Goal: Task Accomplishment & Management: Manage account settings

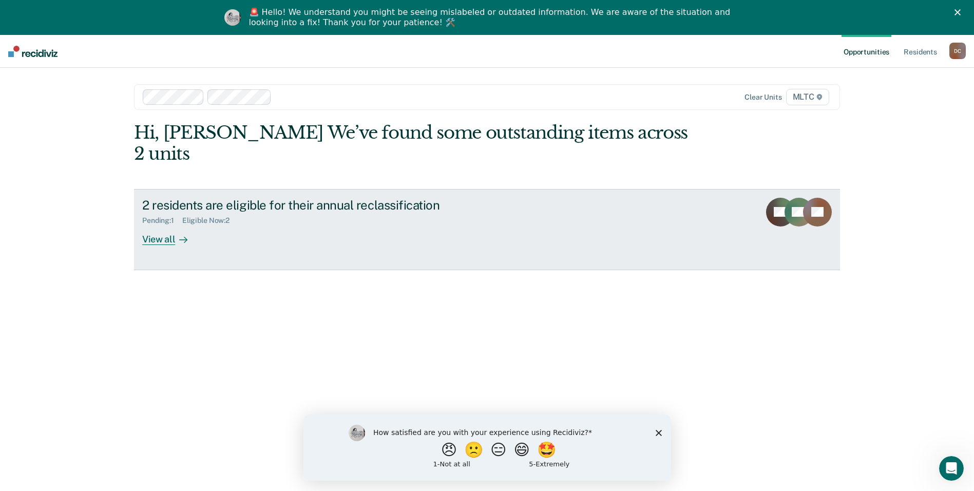
click at [159, 225] on div "View all" at bounding box center [170, 235] width 57 height 20
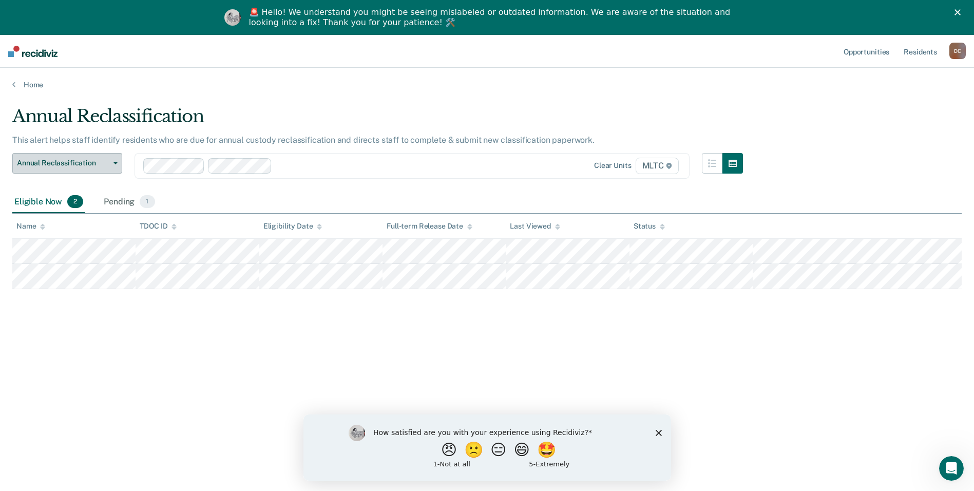
click at [114, 161] on button "Annual Reclassification" at bounding box center [67, 163] width 110 height 21
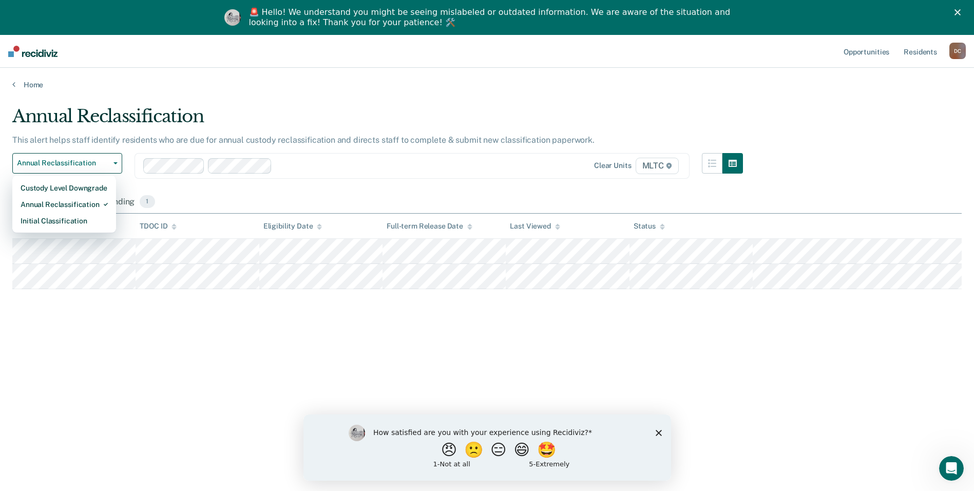
click at [359, 187] on div "Annual Reclassification Custody Level Downgrade Annual Reclassification Initial…" at bounding box center [377, 172] width 730 height 38
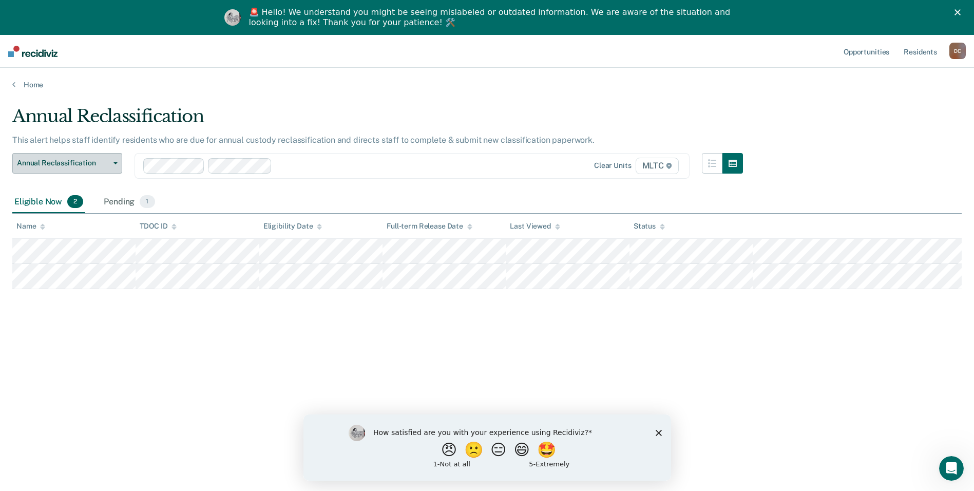
click at [114, 159] on button "Annual Reclassification" at bounding box center [67, 163] width 110 height 21
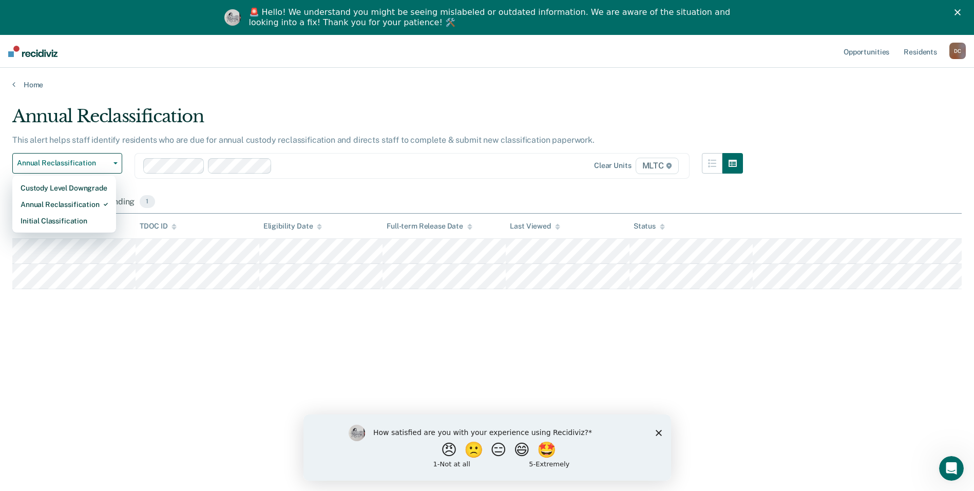
click at [352, 194] on div "Eligible Now 2 Pending 1" at bounding box center [486, 202] width 949 height 23
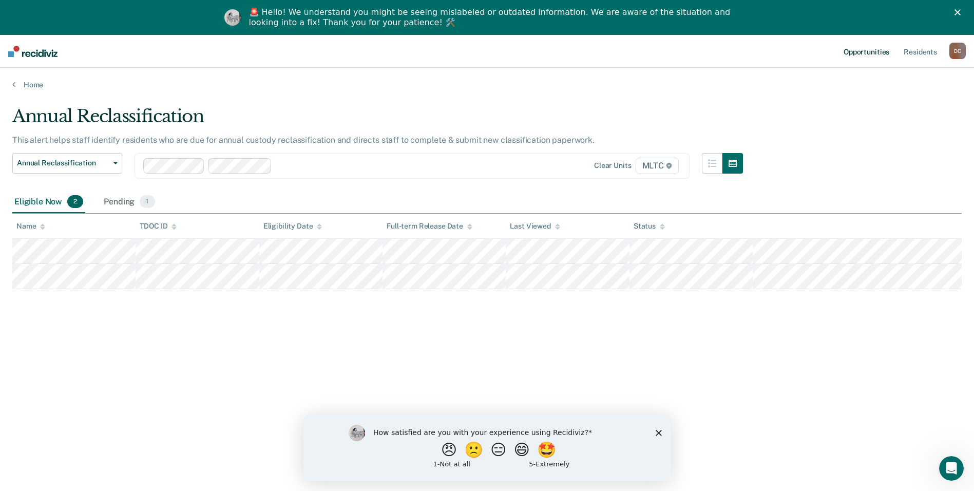
click at [874, 51] on link "Opportunities" at bounding box center [866, 51] width 50 height 33
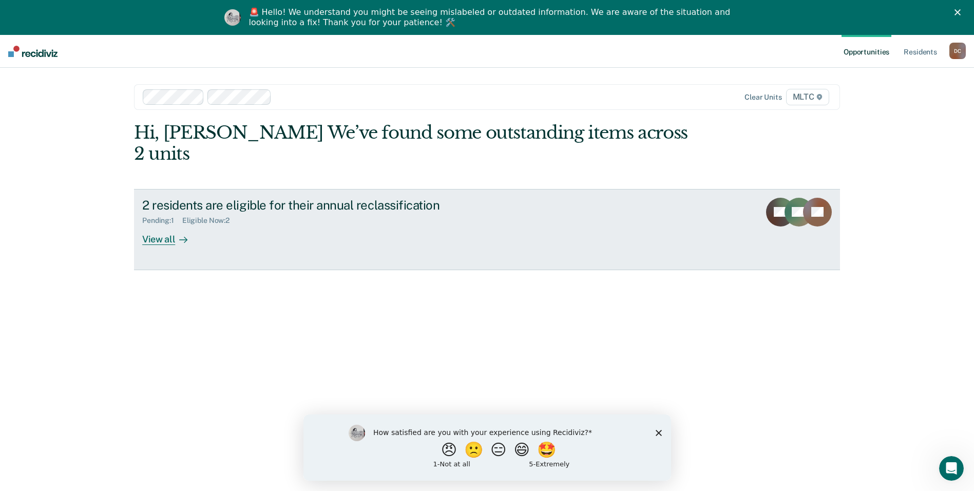
click at [156, 225] on div "View all" at bounding box center [170, 235] width 57 height 20
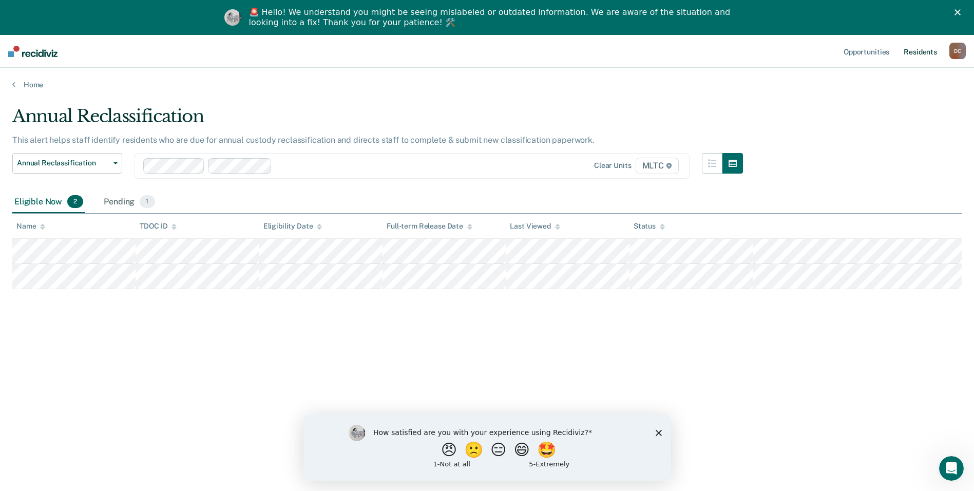
click at [915, 51] on link "Resident s" at bounding box center [919, 51] width 37 height 33
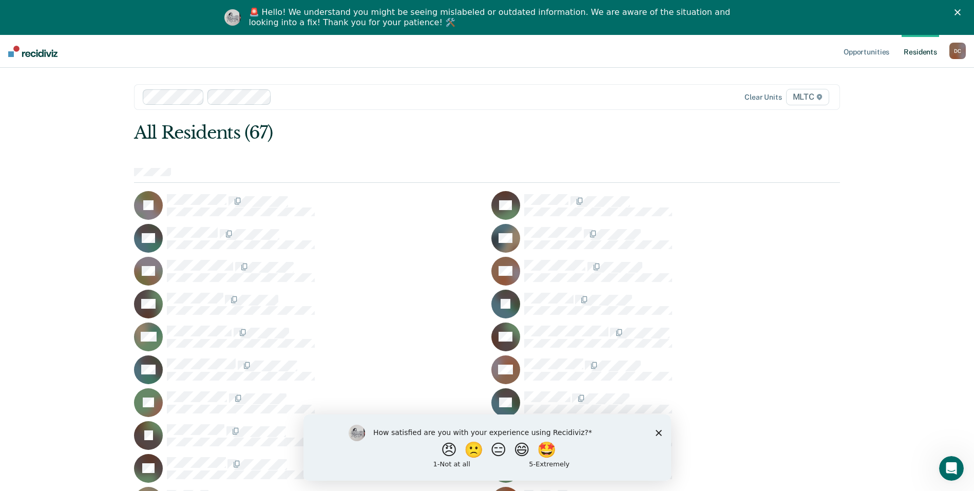
click at [657, 430] on icon "Close survey" at bounding box center [658, 432] width 6 height 6
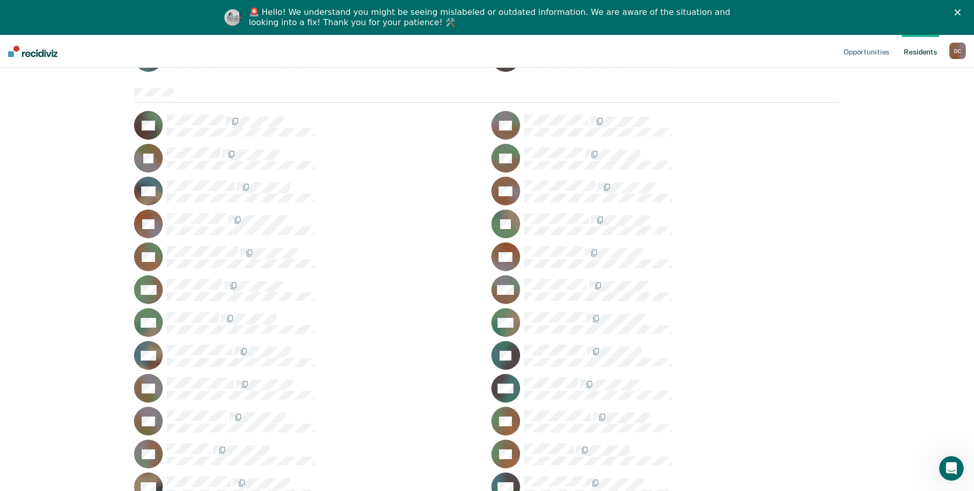
scroll to position [681, 0]
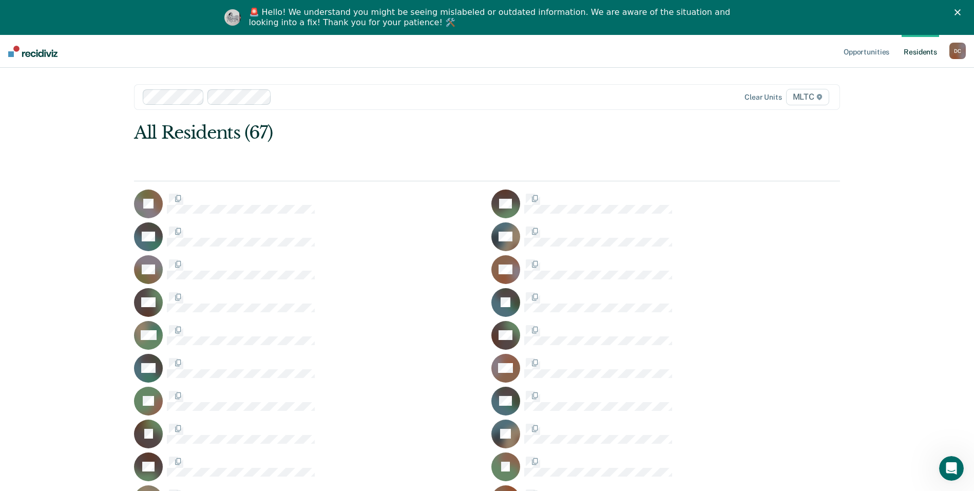
scroll to position [681, 0]
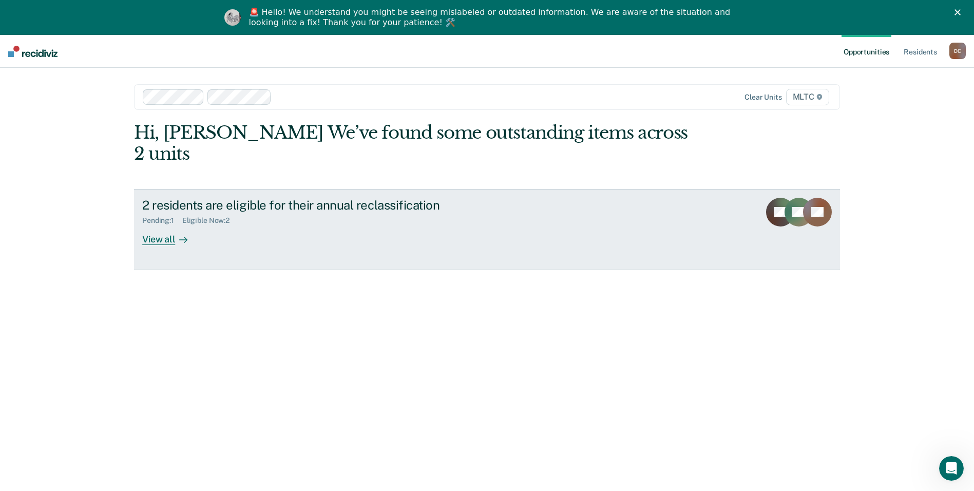
click at [161, 225] on div "View all" at bounding box center [170, 235] width 57 height 20
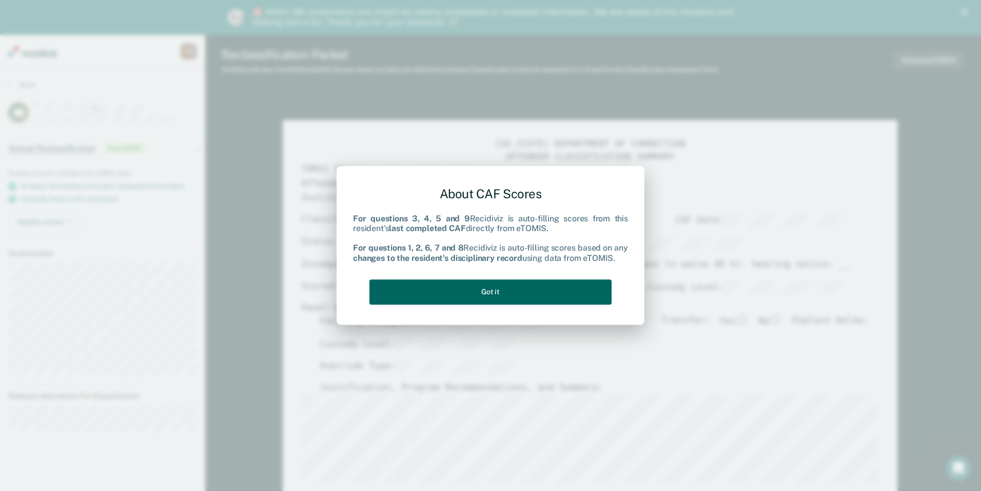
click at [516, 291] on button "Got it" at bounding box center [491, 291] width 242 height 25
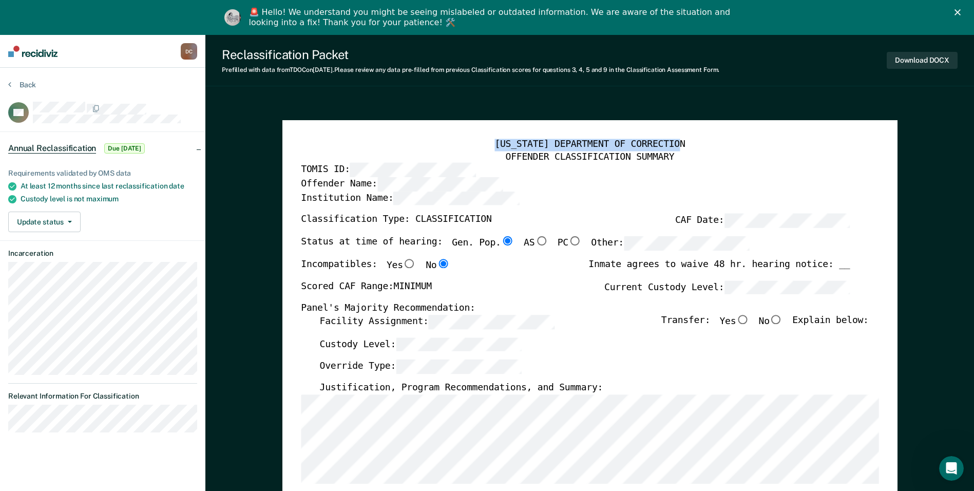
drag, startPoint x: 466, startPoint y: 130, endPoint x: 526, endPoint y: 113, distance: 62.4
drag, startPoint x: 756, startPoint y: 48, endPoint x: 475, endPoint y: 48, distance: 280.2
click at [475, 48] on div "Reclassification Packet Prefilled with data from TDOC on [DATE] . Please review…" at bounding box center [589, 60] width 768 height 51
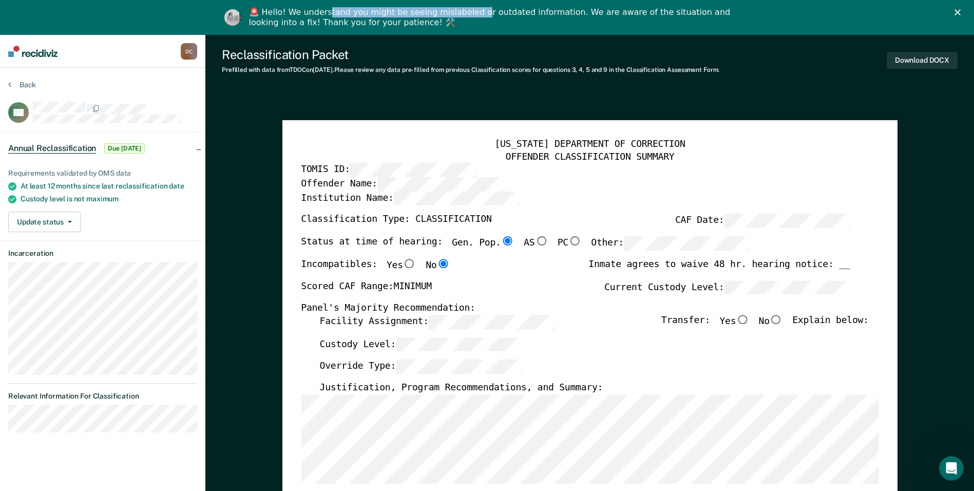
drag, startPoint x: 468, startPoint y: 6, endPoint x: 330, endPoint y: 6, distance: 138.6
click at [330, 6] on div "🚨 Hello! We understand you might be seeing mislabeled or outdated information. …" at bounding box center [495, 17] width 493 height 27
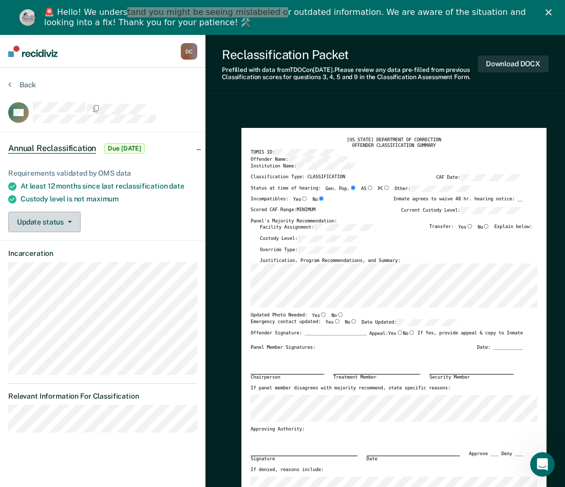
click at [68, 219] on button "Update status" at bounding box center [44, 221] width 72 height 21
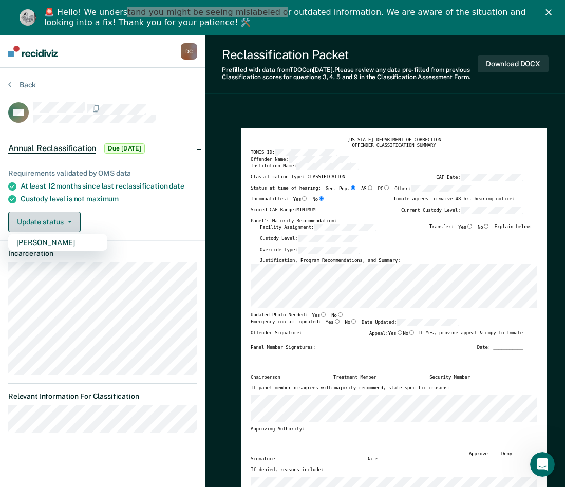
click at [68, 219] on button "Update status" at bounding box center [44, 221] width 72 height 21
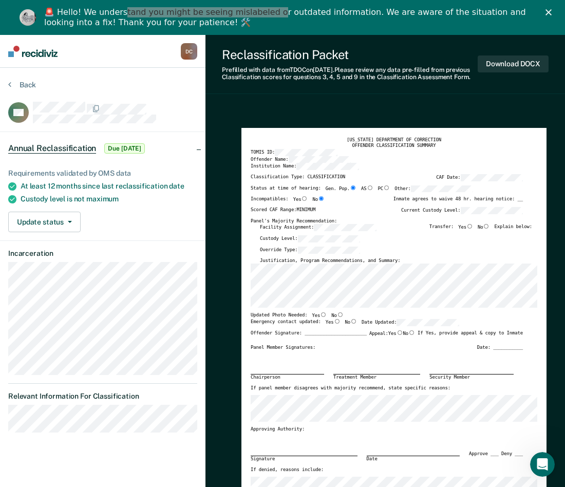
click at [319, 181] on label "Classification Type: CLASSIFICATION" at bounding box center [297, 177] width 94 height 7
click at [44, 145] on span "Annual Reclassification" at bounding box center [52, 148] width 88 height 10
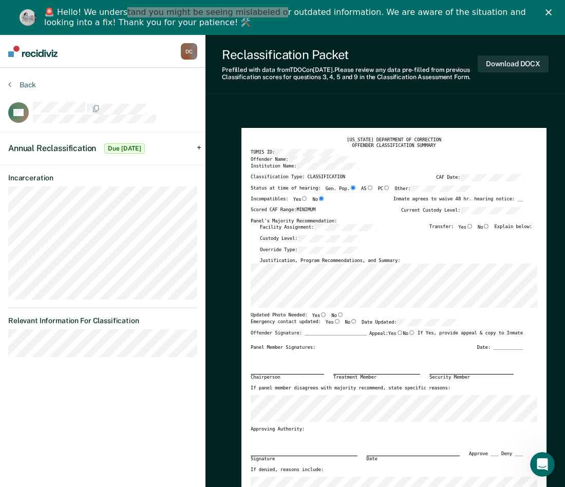
click at [81, 146] on span "Annual Reclassification" at bounding box center [52, 148] width 88 height 10
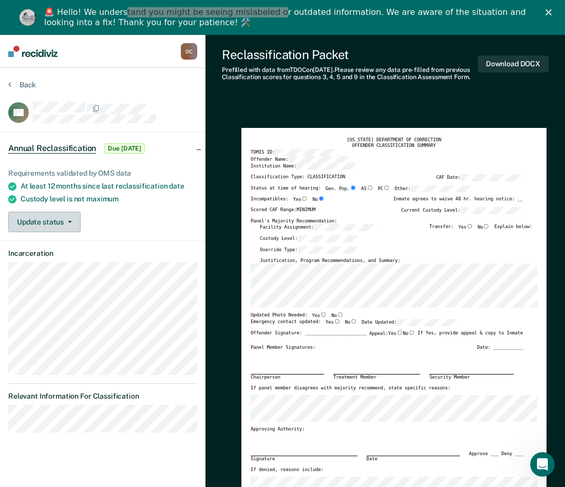
click at [67, 219] on button "Update status" at bounding box center [44, 221] width 72 height 21
click at [47, 147] on span "Annual Reclassification" at bounding box center [52, 148] width 88 height 10
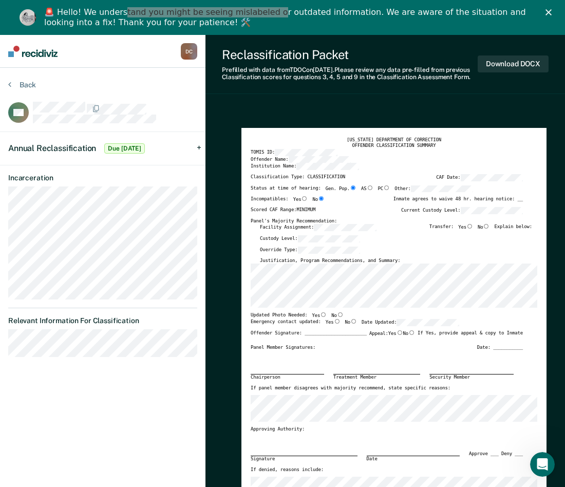
click at [198, 145] on div "Annual Reclassification Due [DATE]" at bounding box center [102, 148] width 205 height 33
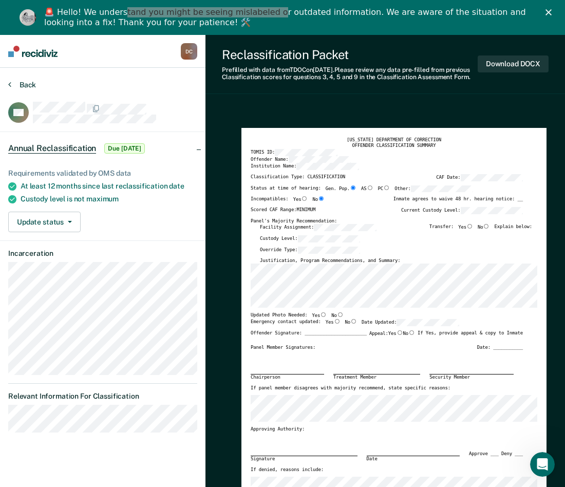
click at [20, 82] on button "Back" at bounding box center [22, 84] width 28 height 9
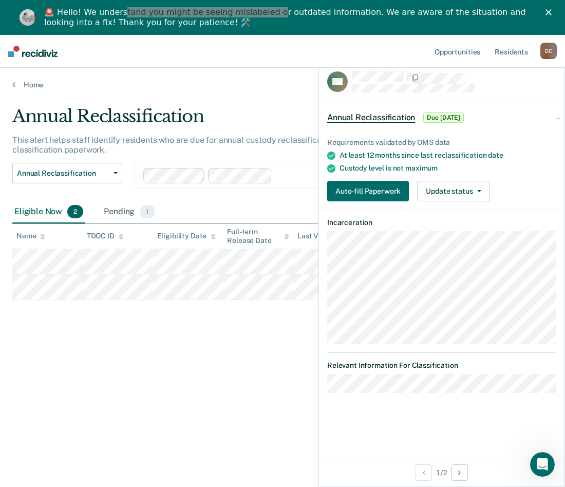
click at [372, 113] on span "Annual Reclassification" at bounding box center [371, 117] width 88 height 10
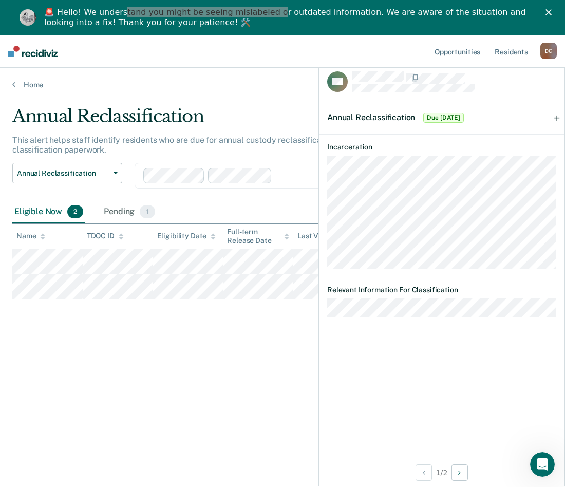
click at [372, 113] on span "Annual Reclassification" at bounding box center [371, 117] width 88 height 10
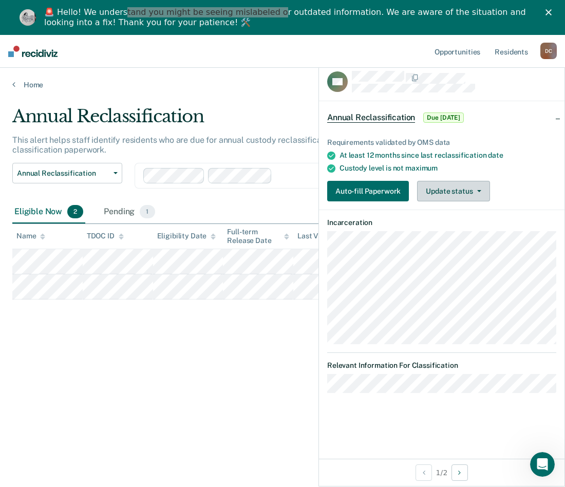
click at [477, 190] on icon "button" at bounding box center [479, 191] width 4 height 2
click at [558, 117] on div "Annual Reclassification Due [DATE]" at bounding box center [441, 117] width 245 height 33
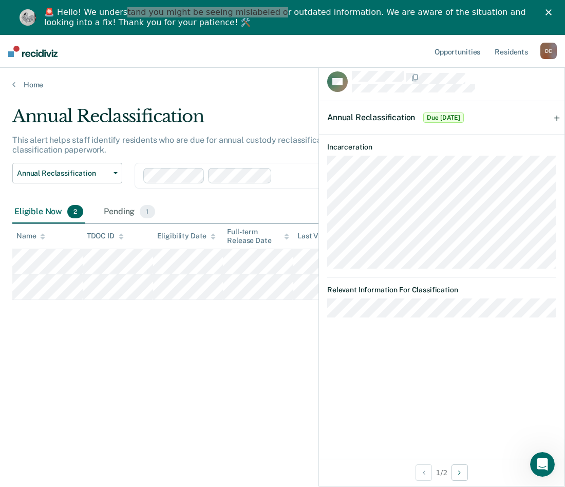
click at [363, 117] on span "Annual Reclassification" at bounding box center [371, 117] width 88 height 10
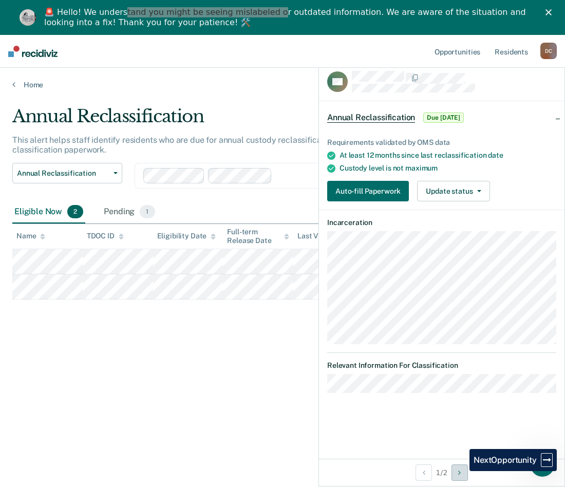
click at [460, 471] on icon "Next Opportunity" at bounding box center [459, 472] width 3 height 7
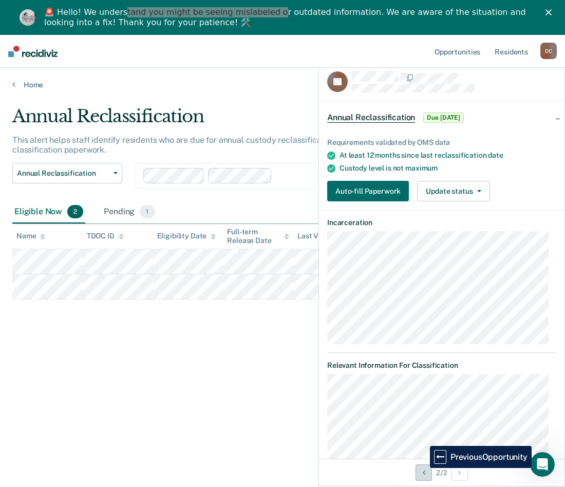
click at [422, 468] on button "Previous Opportunity" at bounding box center [423, 472] width 16 height 16
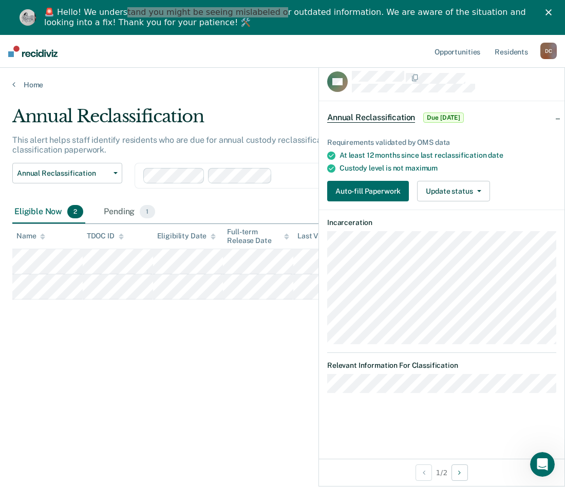
click at [540, 463] on icon "Open Intercom Messenger" at bounding box center [542, 464] width 17 height 17
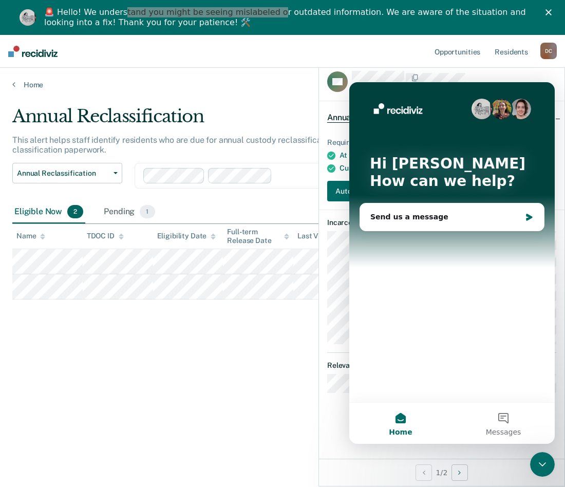
click at [187, 333] on div "Annual Reclassification This alert helps staff identify residents who are due f…" at bounding box center [282, 275] width 540 height 339
click at [305, 100] on main "Annual Reclassification This alert helps staff identify residents who are due f…" at bounding box center [282, 303] width 565 height 429
click at [516, 71] on div at bounding box center [454, 77] width 204 height 13
click at [463, 142] on div "Hi [PERSON_NAME] 👋 How can we help?" at bounding box center [451, 174] width 185 height 185
click at [459, 255] on div "Hi [PERSON_NAME] 👋 How can we help?" at bounding box center [451, 174] width 185 height 185
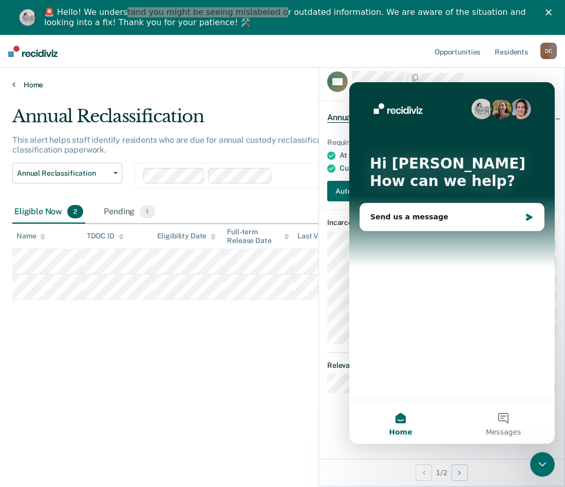
click at [286, 83] on link "Home" at bounding box center [282, 84] width 540 height 9
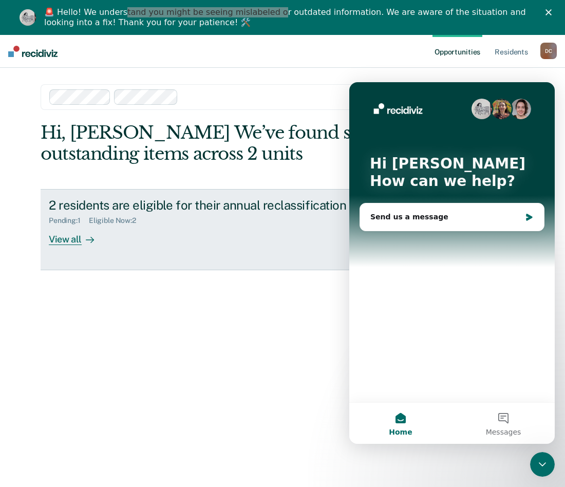
click at [66, 240] on div "View all" at bounding box center [77, 235] width 57 height 20
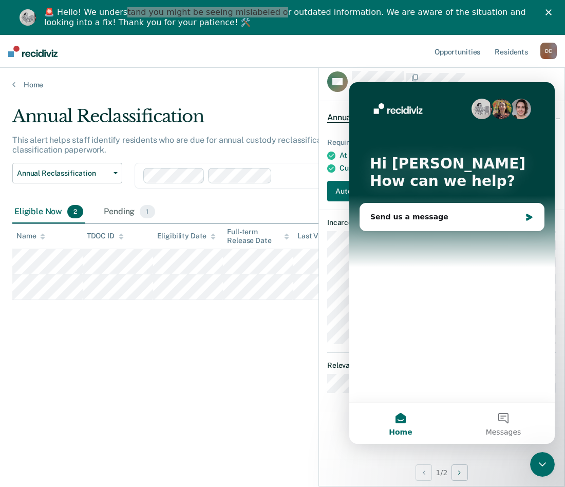
click at [542, 461] on icon "Close Intercom Messenger" at bounding box center [542, 464] width 12 height 12
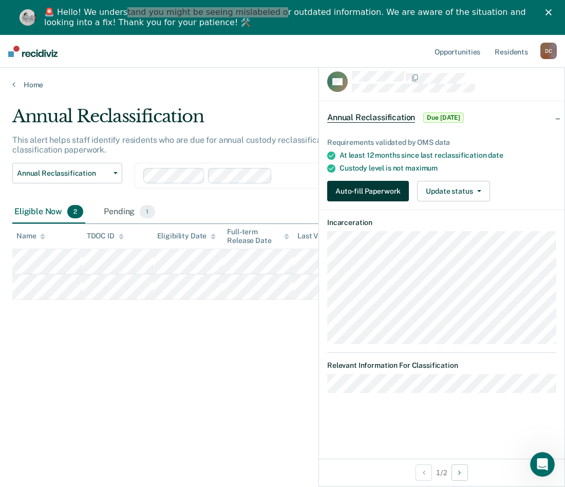
click at [364, 184] on button "Auto-fill Paperwork" at bounding box center [368, 191] width 82 height 21
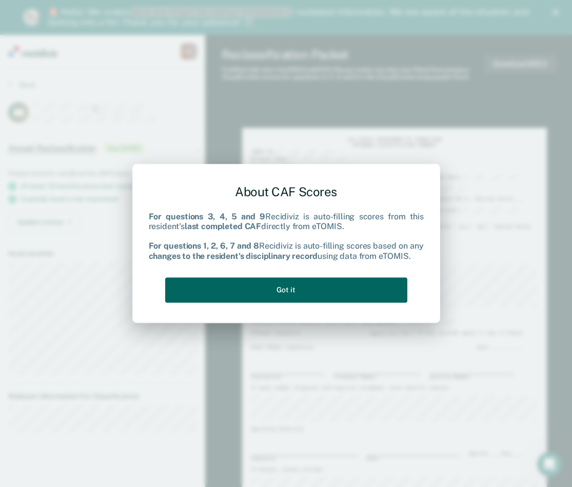
click at [315, 286] on button "Got it" at bounding box center [286, 289] width 242 height 25
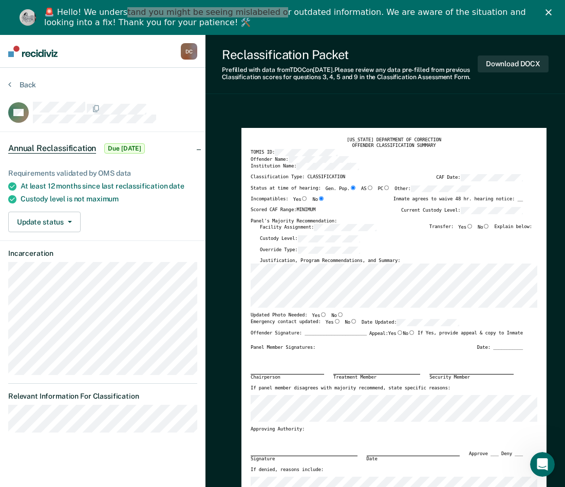
click at [317, 181] on label "Classification Type: CLASSIFICATION" at bounding box center [297, 177] width 94 height 7
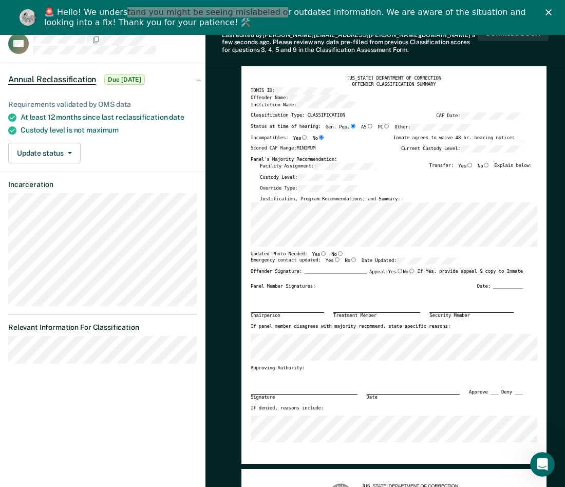
scroll to position [52, 0]
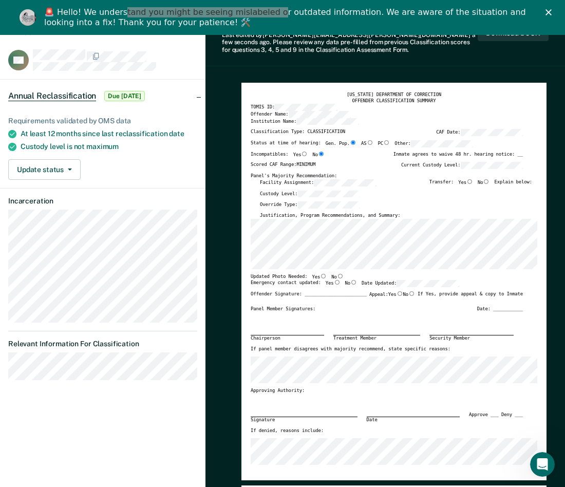
click at [242, 265] on div "[US_STATE] DEPARTMENT OF CORRECTION OFFENDER CLASSIFICATION SUMMARY TOMIS ID: O…" at bounding box center [393, 281] width 305 height 397
click at [362, 426] on div "Signature Date Approve ___ Deny ___" at bounding box center [386, 410] width 272 height 34
click at [468, 105] on div "TOMIS ID:" at bounding box center [386, 107] width 272 height 7
click at [551, 11] on icon "Close" at bounding box center [548, 12] width 6 height 6
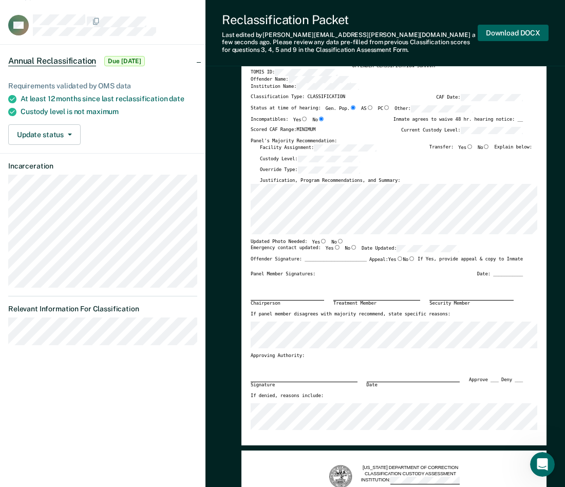
click at [504, 31] on button "Download DOCX" at bounding box center [512, 33] width 71 height 17
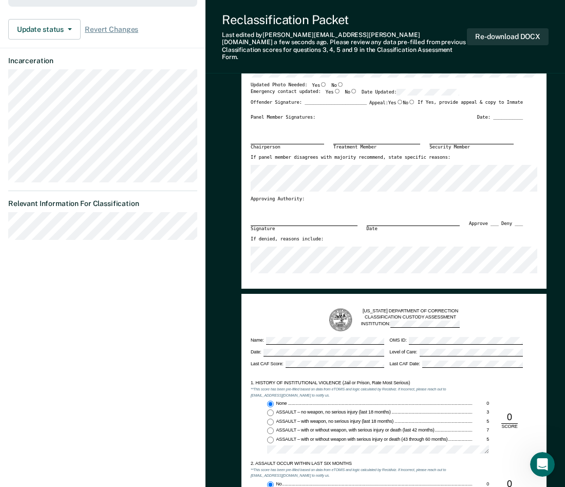
scroll to position [309, 0]
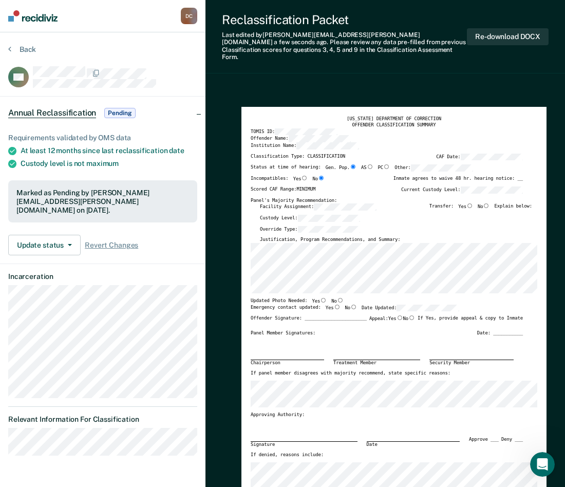
scroll to position [0, 0]
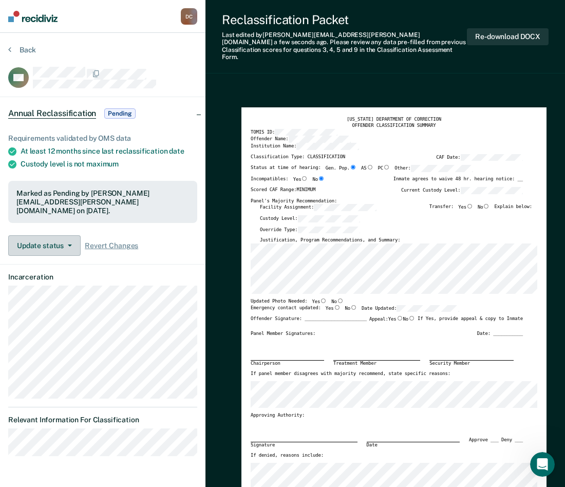
click at [45, 235] on button "Update status" at bounding box center [44, 245] width 72 height 21
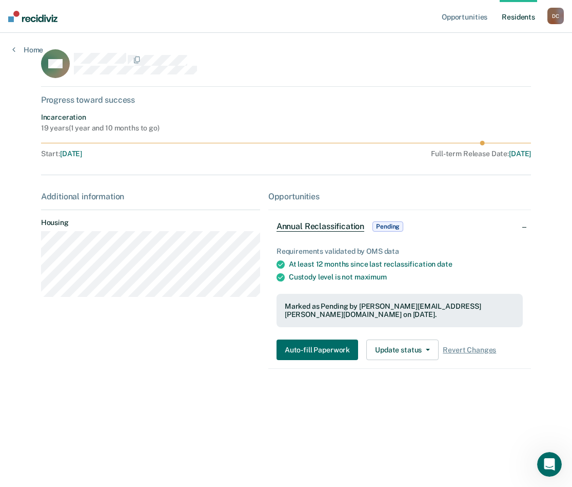
click at [395, 226] on span "Pending" at bounding box center [388, 226] width 31 height 10
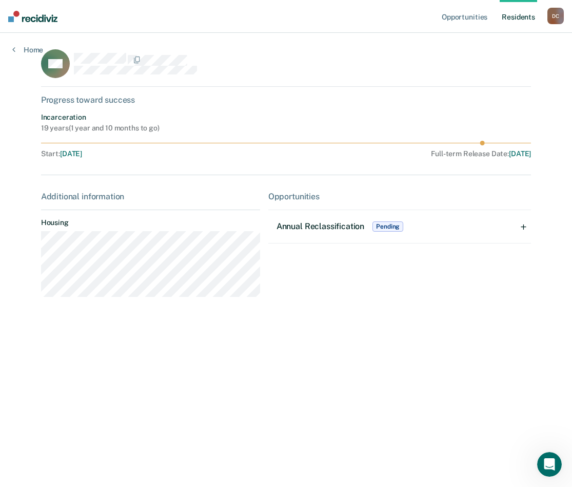
click at [395, 226] on span "Pending" at bounding box center [388, 226] width 31 height 10
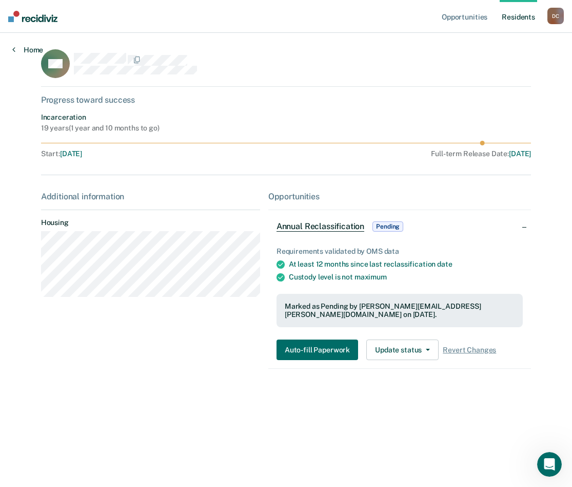
click at [13, 47] on icon at bounding box center [13, 49] width 3 height 8
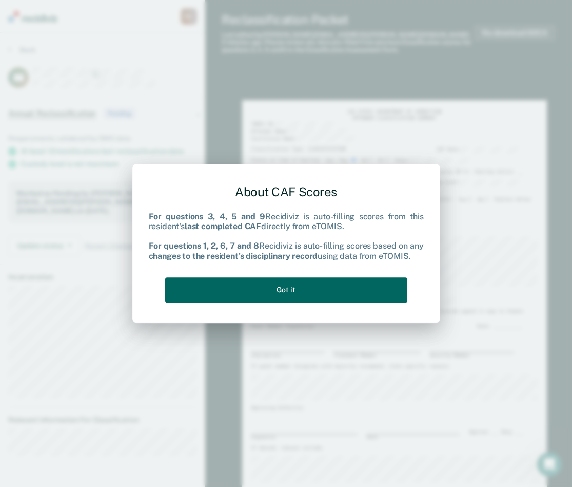
click at [286, 287] on button "Got it" at bounding box center [286, 289] width 242 height 25
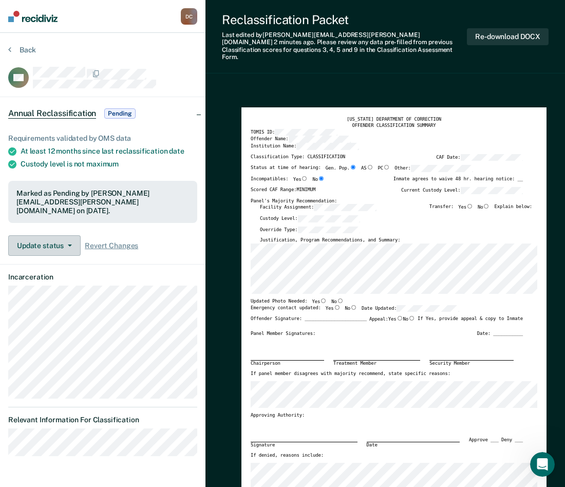
click at [56, 237] on button "Update status" at bounding box center [44, 245] width 72 height 21
click at [492, 32] on button "Re-download DOCX" at bounding box center [508, 36] width 82 height 17
type textarea "x"
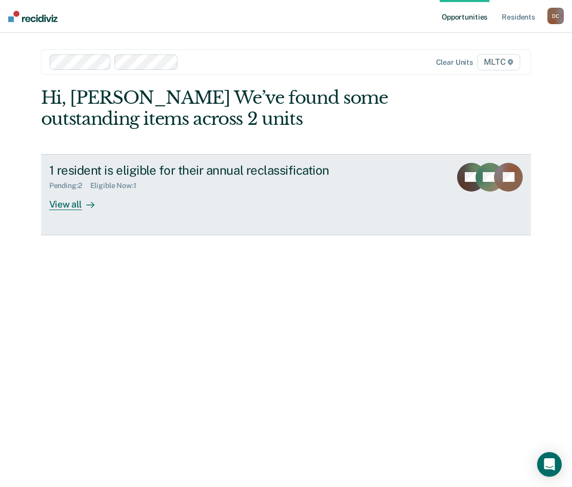
click at [59, 203] on div "View all" at bounding box center [77, 200] width 57 height 20
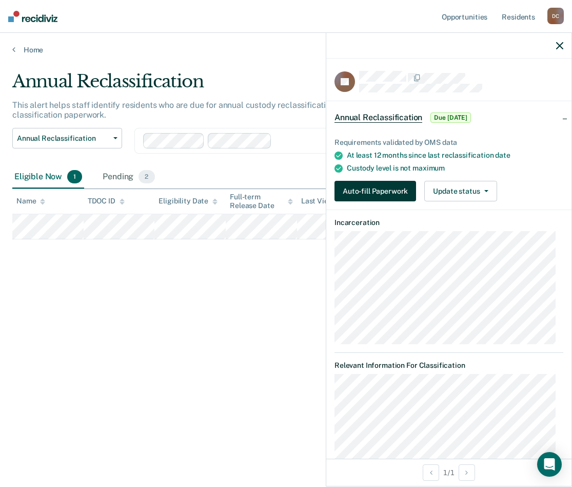
click at [379, 185] on button "Auto-fill Paperwork" at bounding box center [376, 191] width 82 height 21
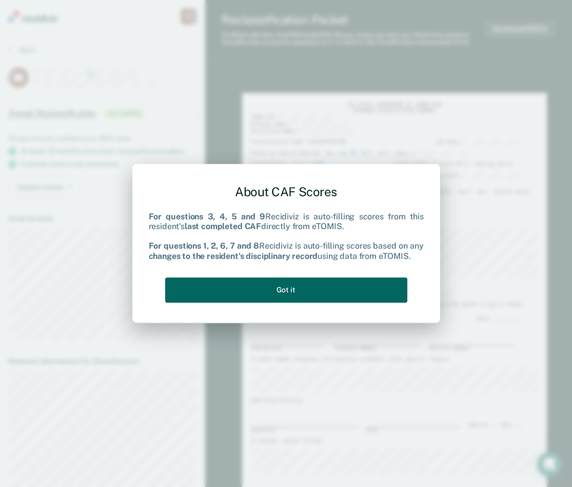
click at [318, 287] on button "Got it" at bounding box center [286, 289] width 242 height 25
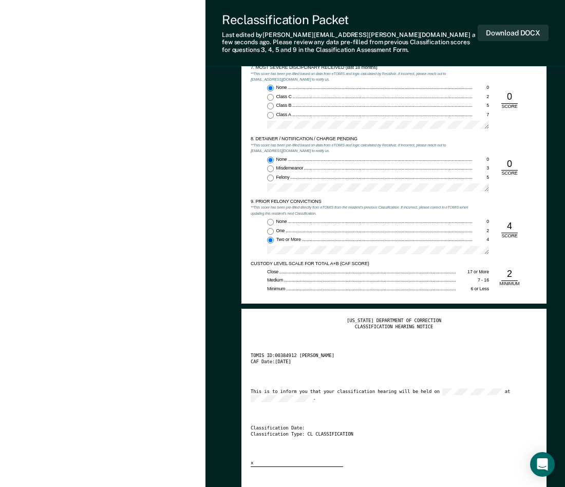
scroll to position [1181, 0]
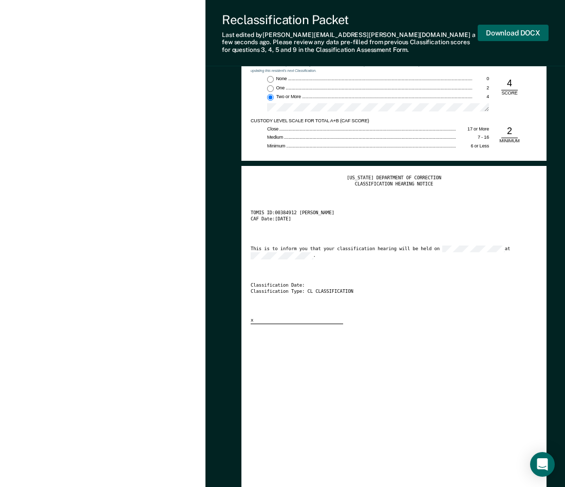
click at [521, 30] on button "Download DOCX" at bounding box center [512, 33] width 71 height 17
type textarea "x"
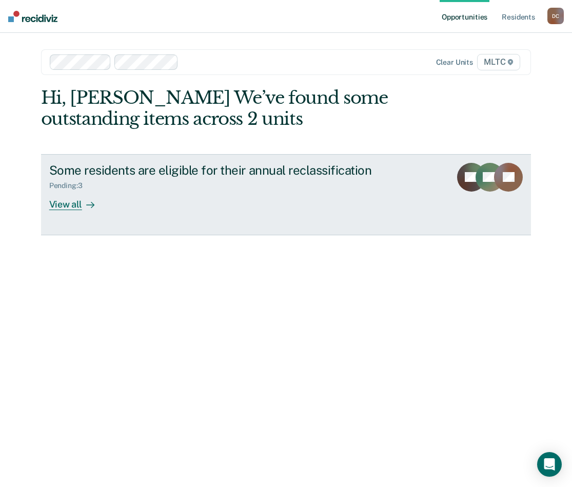
click at [69, 206] on div "View all" at bounding box center [77, 200] width 57 height 20
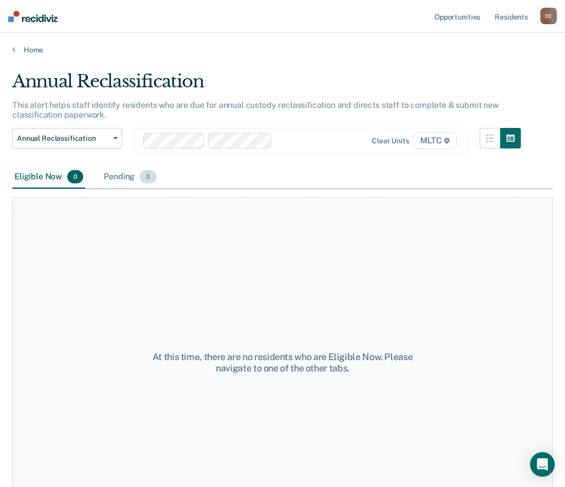
click at [121, 177] on div "Pending 3" at bounding box center [130, 177] width 56 height 23
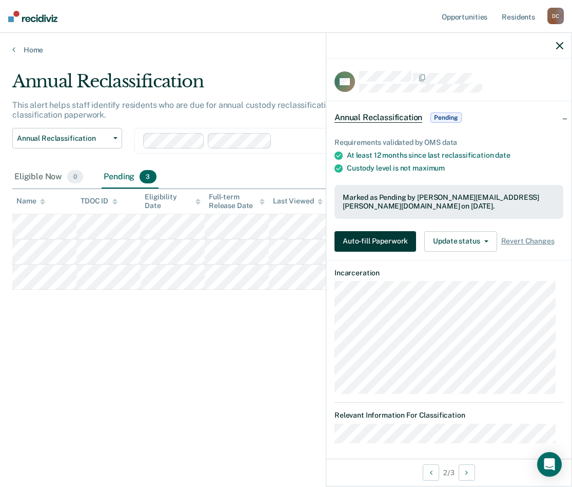
click at [393, 236] on button "Auto-fill Paperwork" at bounding box center [376, 241] width 82 height 21
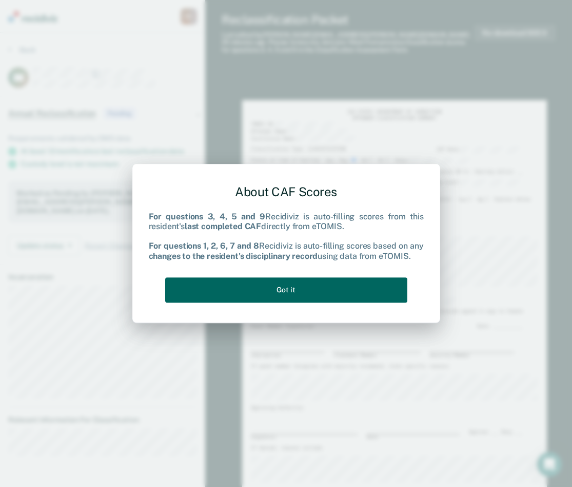
click at [299, 288] on button "Got it" at bounding box center [286, 289] width 242 height 25
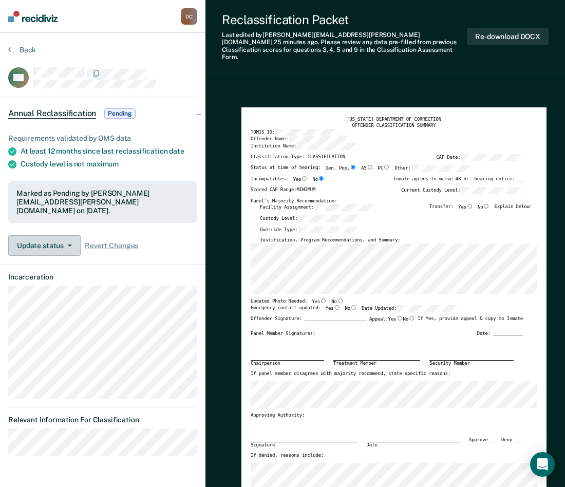
click at [58, 236] on button "Update status" at bounding box center [44, 245] width 72 height 21
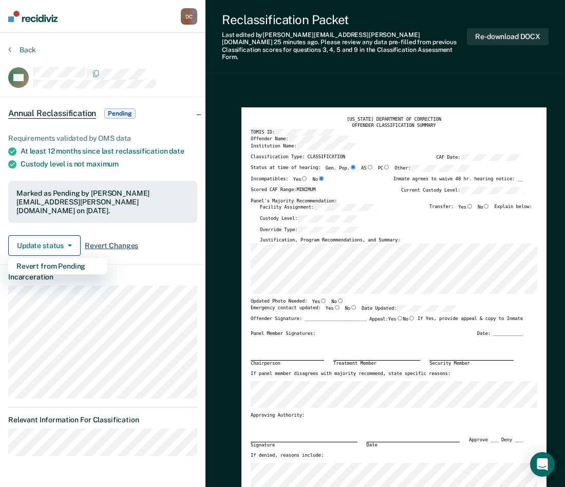
click at [110, 241] on span "Revert Changes" at bounding box center [111, 245] width 53 height 9
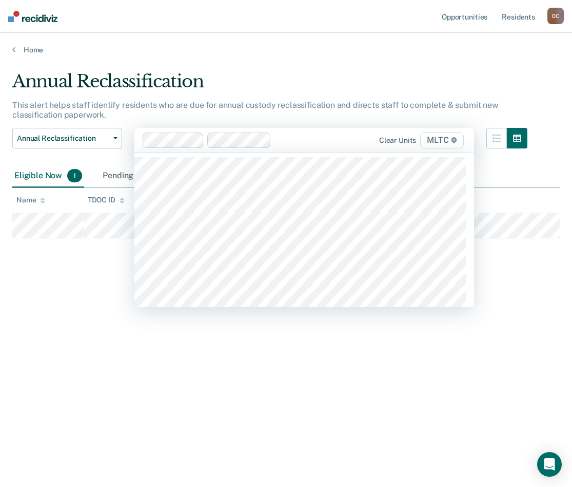
click at [451, 140] on icon at bounding box center [454, 140] width 6 height 6
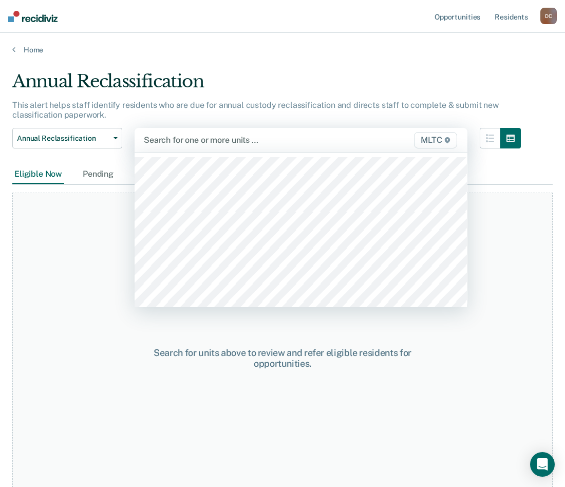
drag, startPoint x: 436, startPoint y: 138, endPoint x: 418, endPoint y: 137, distance: 17.5
click at [436, 138] on span "MLTC" at bounding box center [435, 140] width 43 height 16
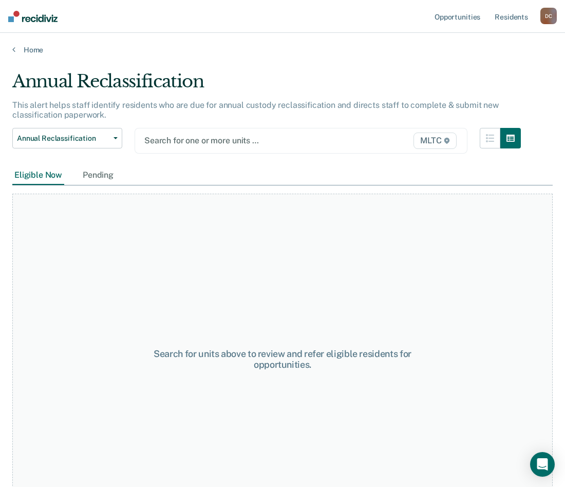
click at [435, 137] on span "MLTC" at bounding box center [434, 140] width 43 height 16
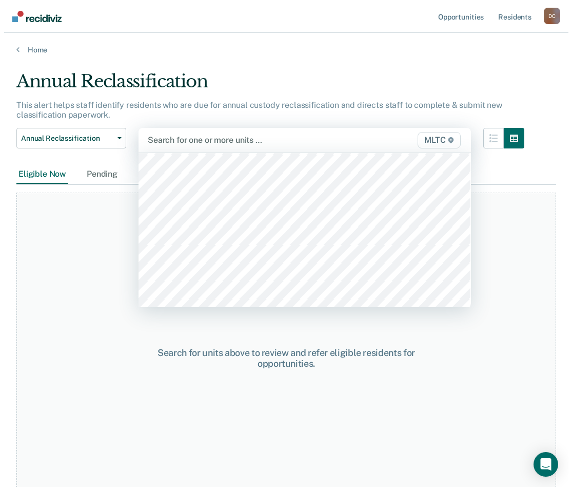
scroll to position [3182, 0]
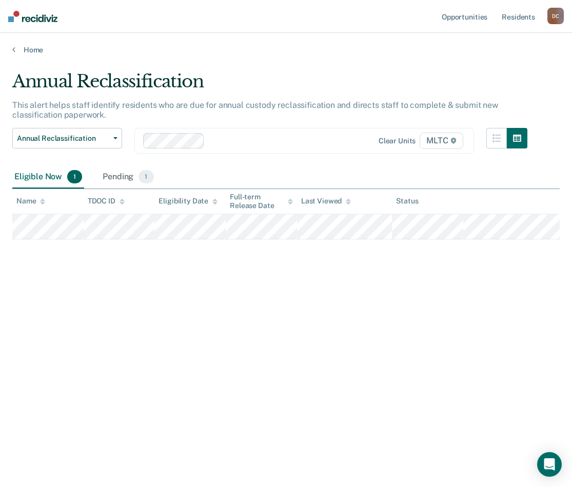
click at [443, 139] on span "MLTC" at bounding box center [441, 140] width 43 height 16
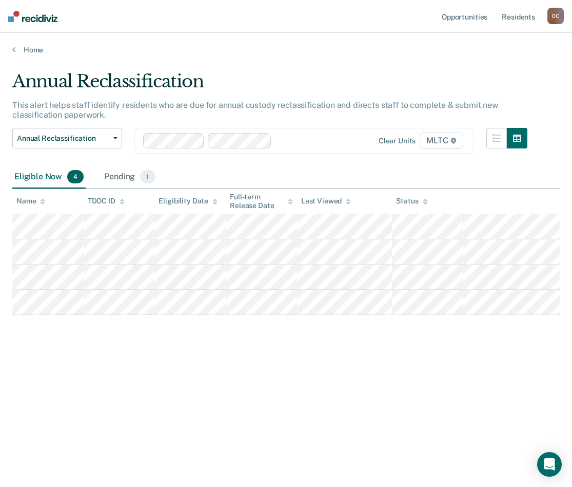
click at [435, 137] on span "MLTC" at bounding box center [441, 140] width 43 height 16
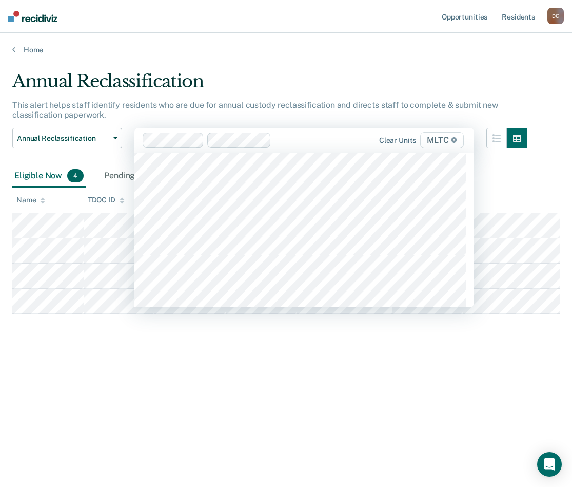
scroll to position [3234, 0]
click at [447, 138] on span "MLTC" at bounding box center [441, 140] width 43 height 16
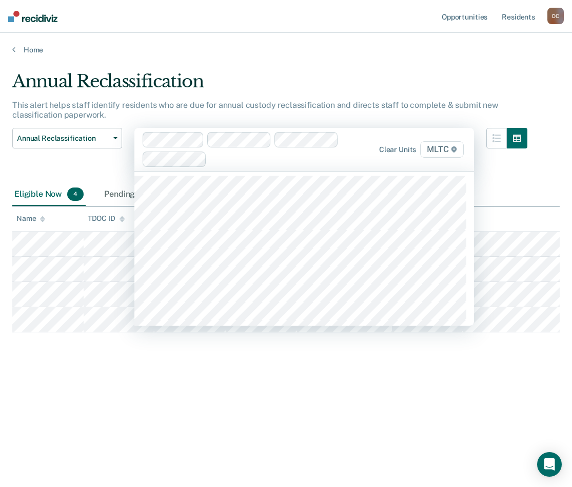
click at [429, 149] on span "MLTC" at bounding box center [441, 149] width 43 height 16
click at [440, 150] on span "MLTC" at bounding box center [441, 149] width 43 height 16
click at [443, 148] on span "MLTC" at bounding box center [441, 149] width 43 height 16
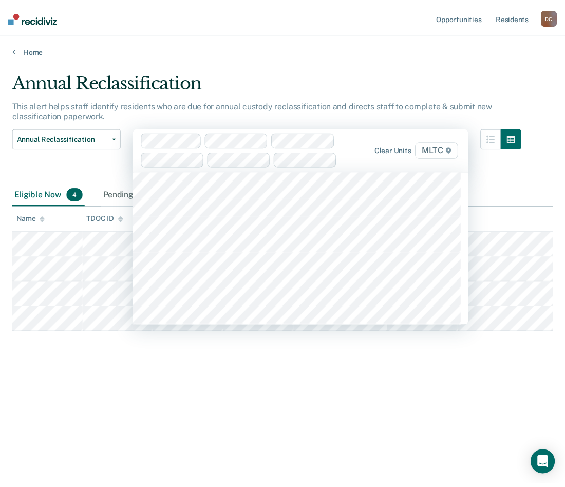
scroll to position [3170, 0]
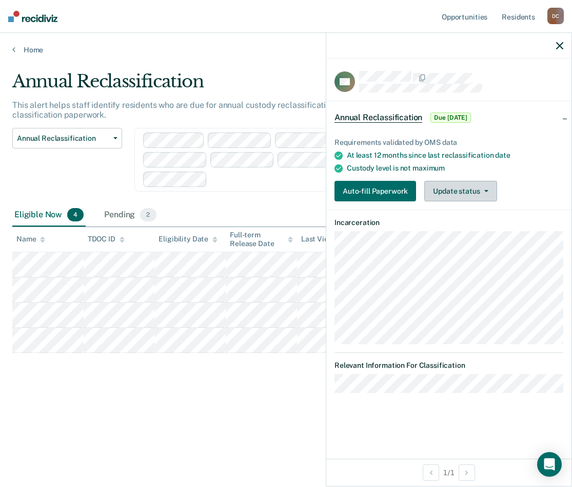
click at [477, 189] on button "Update status" at bounding box center [460, 191] width 72 height 21
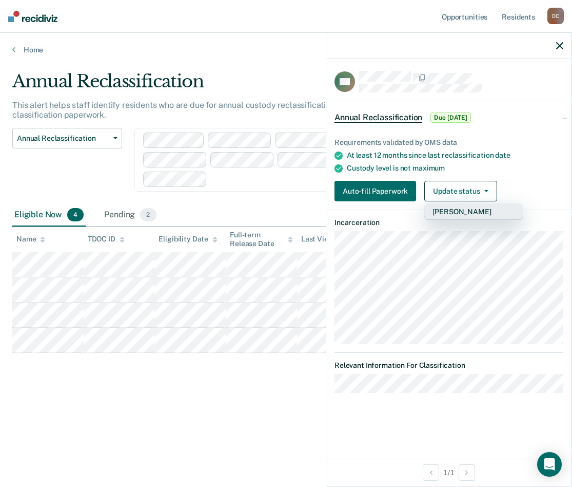
click at [477, 209] on button "[PERSON_NAME]" at bounding box center [473, 211] width 99 height 16
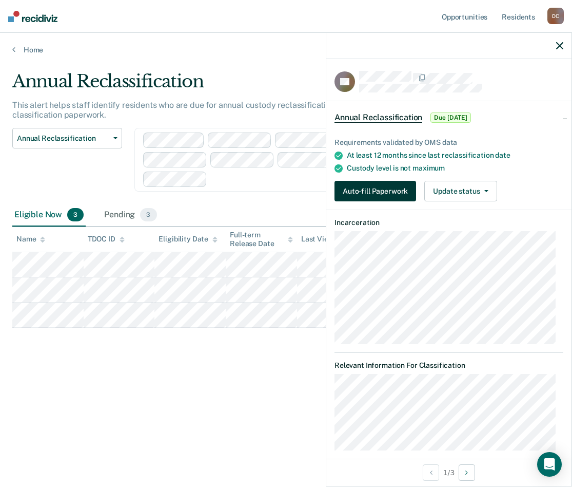
click at [379, 188] on button "Auto-fill Paperwork" at bounding box center [376, 191] width 82 height 21
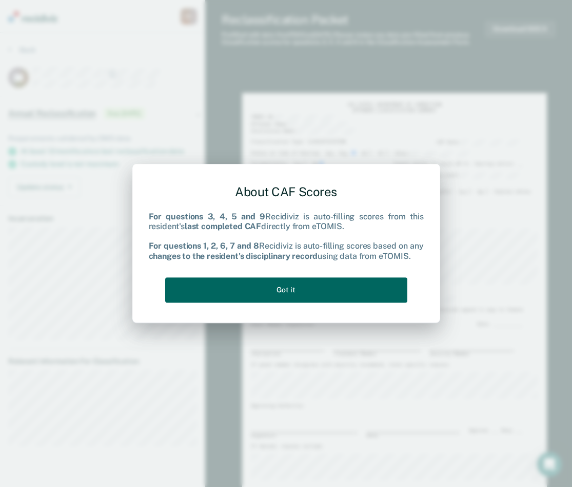
click at [285, 288] on button "Got it" at bounding box center [286, 289] width 242 height 25
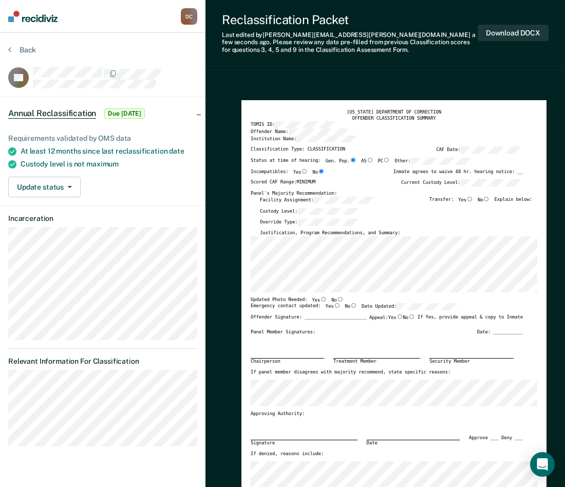
click at [346, 407] on div "[US_STATE] DEPARTMENT OF CORRECTION OFFENDER CLASSIFICATION SUMMARY TOMIS ID: O…" at bounding box center [393, 298] width 286 height 378
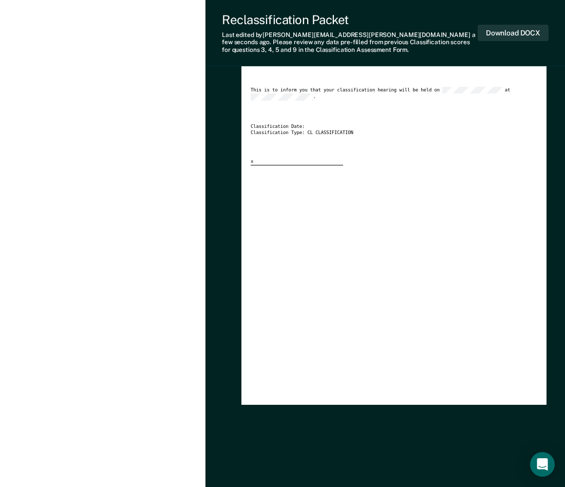
scroll to position [1352, 0]
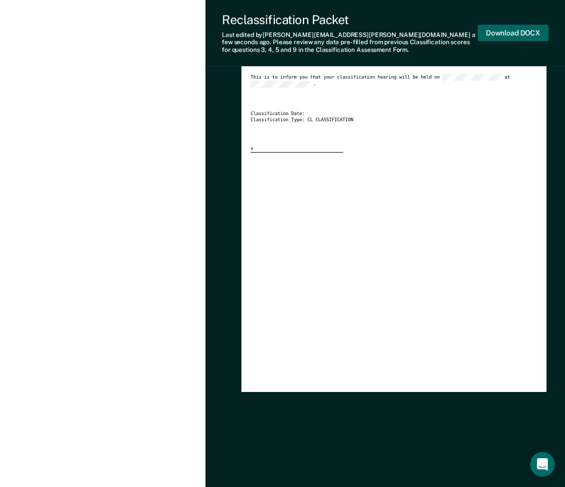
click at [504, 33] on button "Download DOCX" at bounding box center [512, 33] width 71 height 17
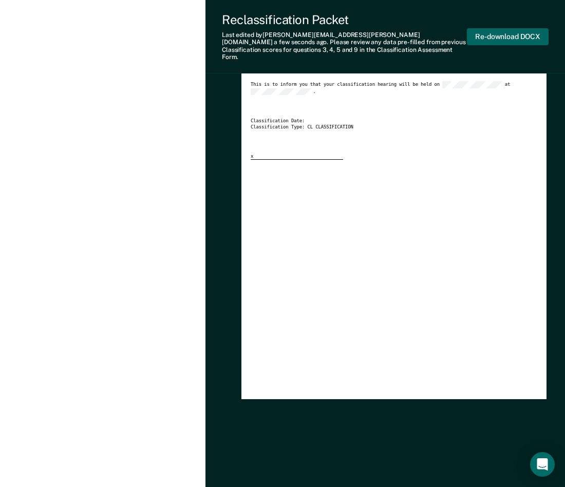
click at [495, 29] on button "Re-download DOCX" at bounding box center [508, 36] width 82 height 17
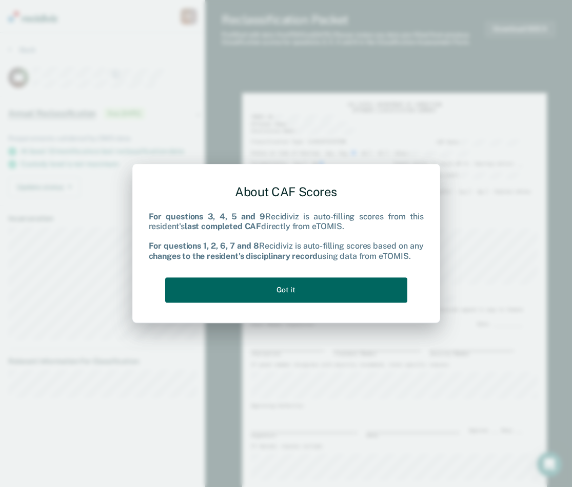
click at [277, 289] on button "Got it" at bounding box center [286, 289] width 242 height 25
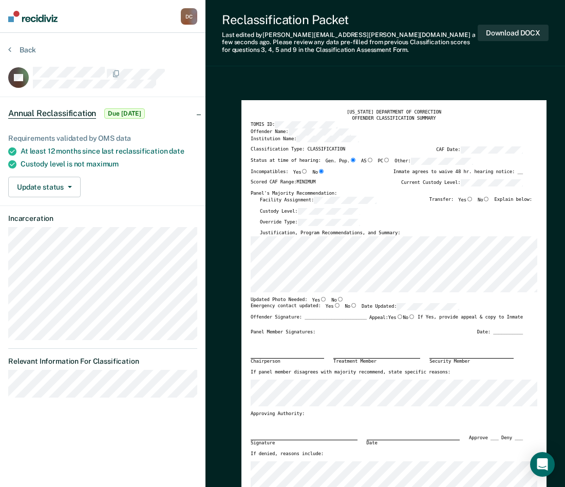
click at [246, 286] on div "[US_STATE] DEPARTMENT OF CORRECTION OFFENDER CLASSIFICATION SUMMARY TOMIS ID: O…" at bounding box center [393, 298] width 305 height 397
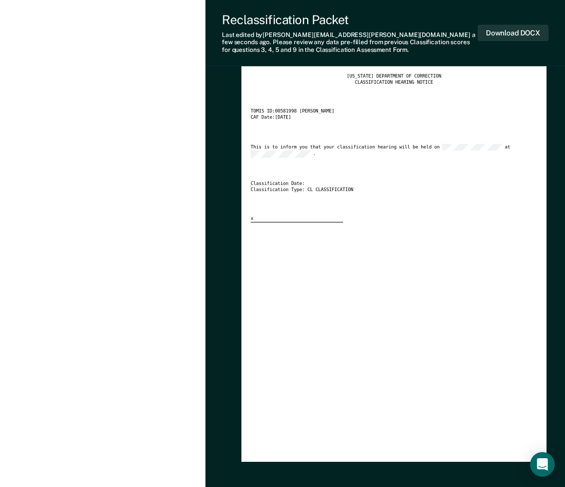
scroll to position [1352, 0]
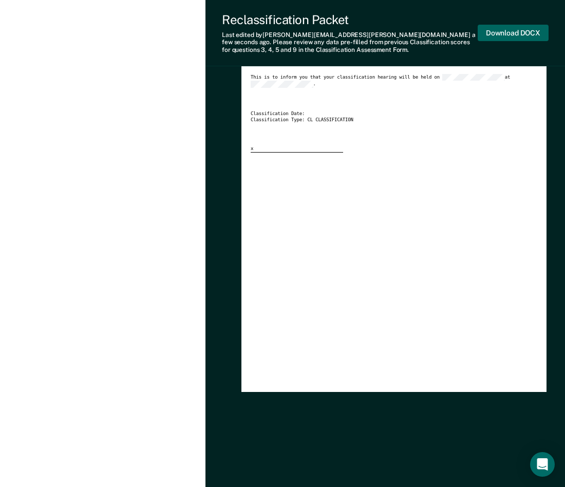
click at [500, 32] on button "Download DOCX" at bounding box center [512, 33] width 71 height 17
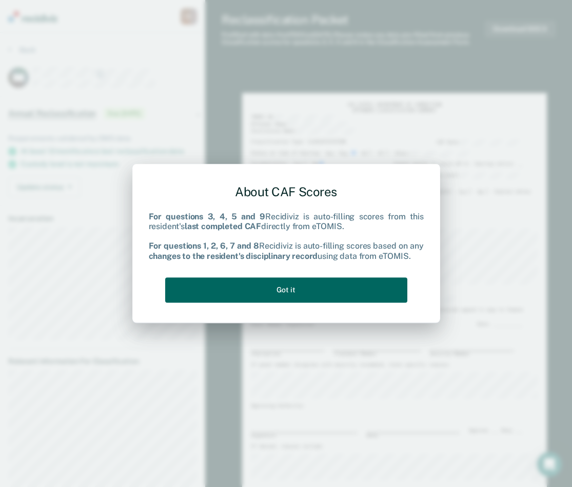
click at [306, 282] on button "Got it" at bounding box center [286, 289] width 242 height 25
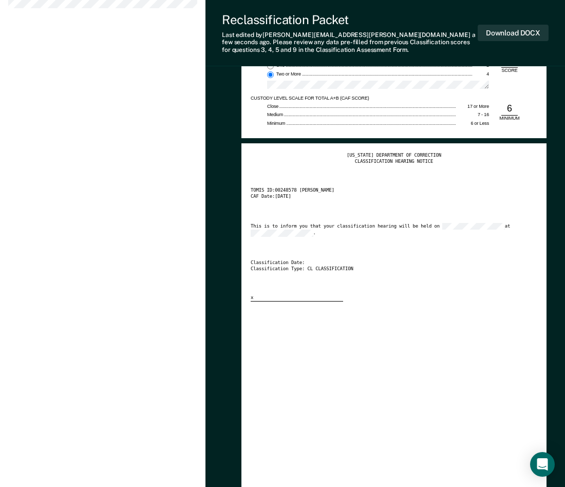
scroll to position [1352, 0]
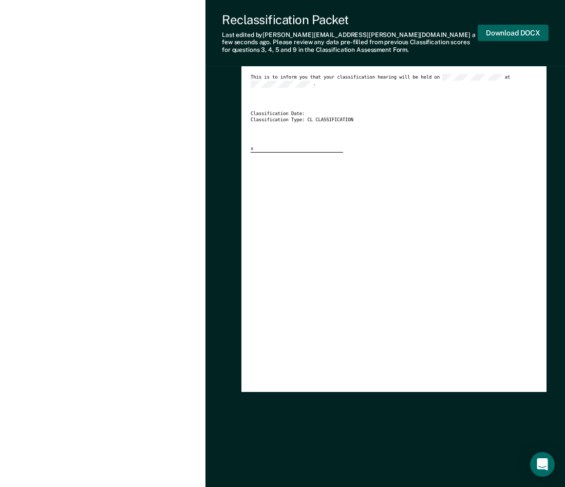
click at [507, 32] on button "Download DOCX" at bounding box center [512, 33] width 71 height 17
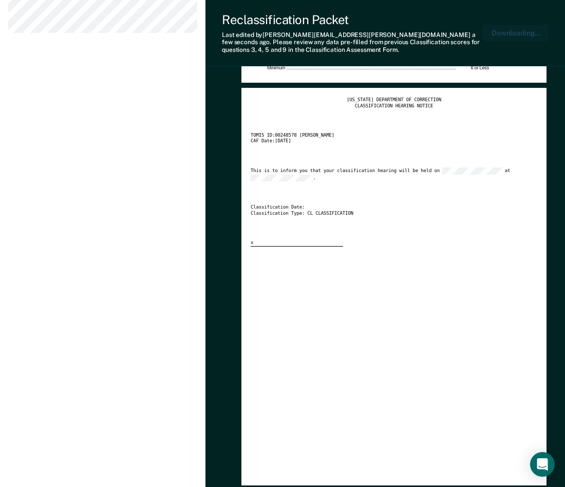
scroll to position [1177, 0]
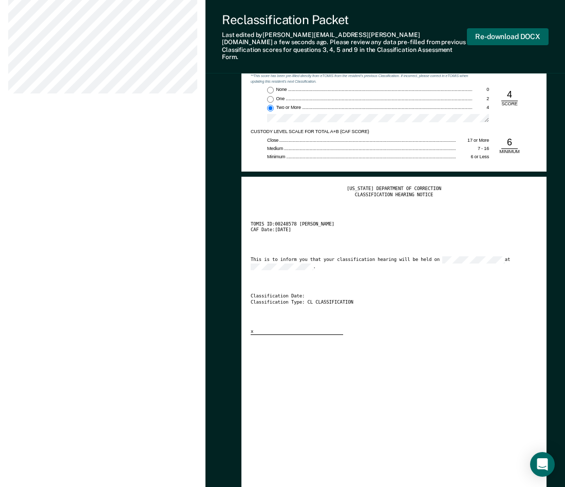
click at [496, 30] on button "Re-download DOCX" at bounding box center [508, 36] width 82 height 17
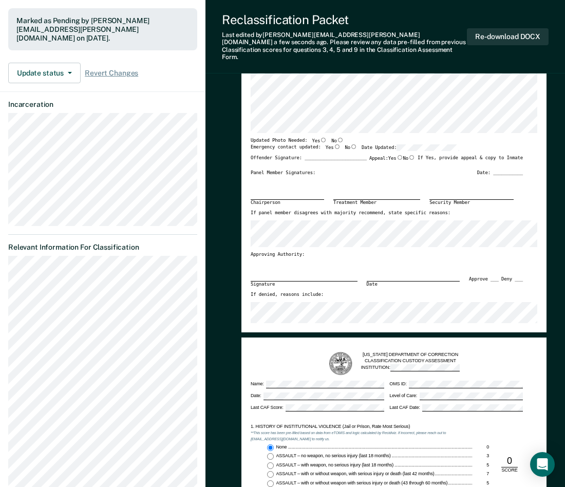
scroll to position [0, 0]
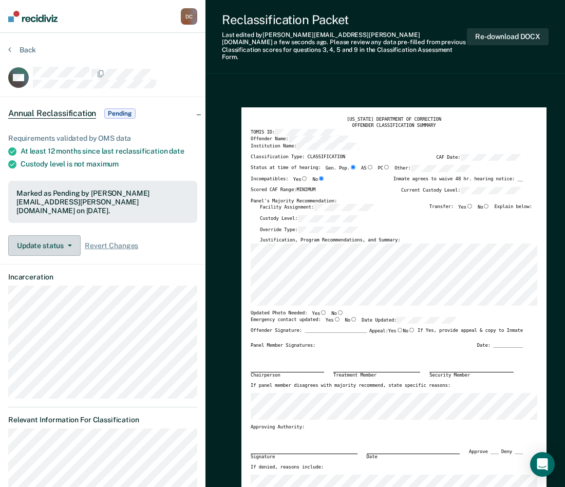
click at [41, 235] on button "Update status" at bounding box center [44, 245] width 72 height 21
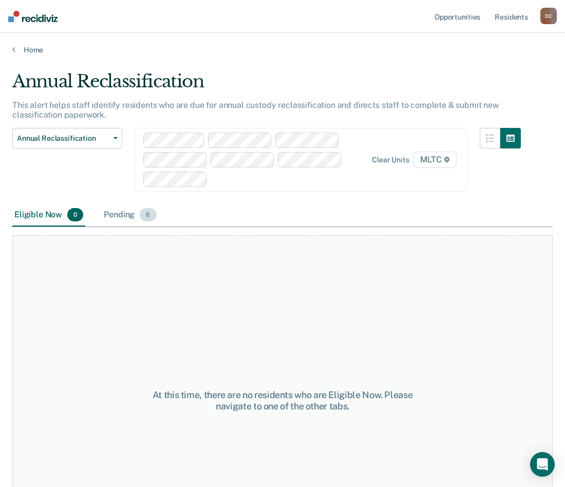
click at [125, 214] on div "Pending 6" at bounding box center [130, 215] width 56 height 23
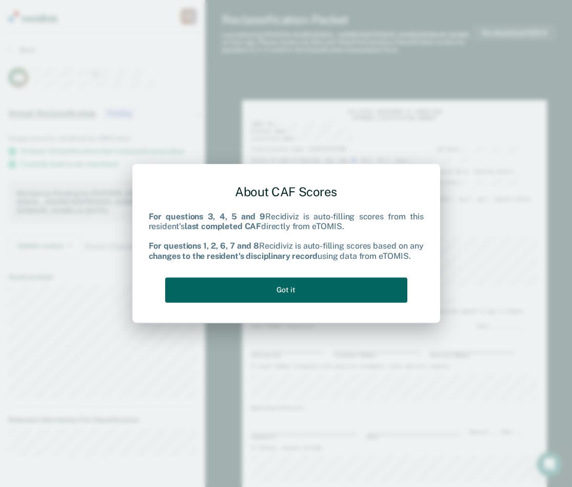
click at [291, 288] on button "Got it" at bounding box center [286, 289] width 242 height 25
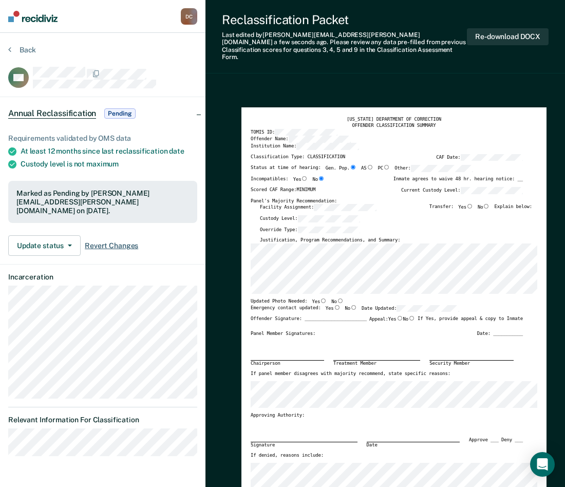
click at [113, 241] on span "Revert Changes" at bounding box center [111, 245] width 53 height 9
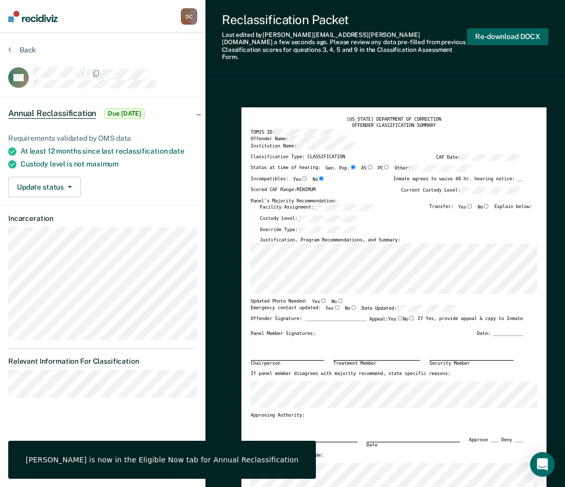
click at [531, 33] on button "Re-download DOCX" at bounding box center [508, 36] width 82 height 17
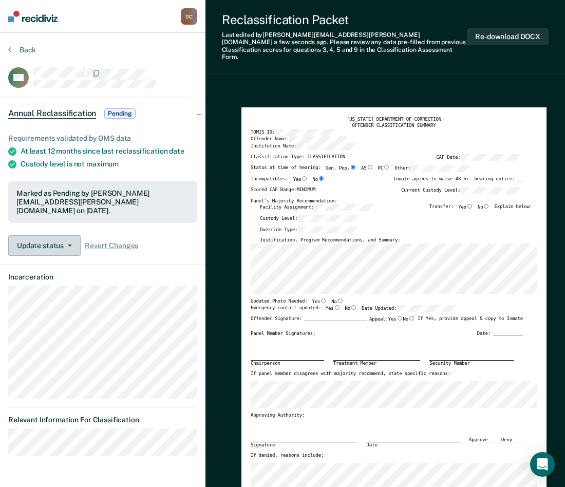
click at [57, 236] on button "Update status" at bounding box center [44, 245] width 72 height 21
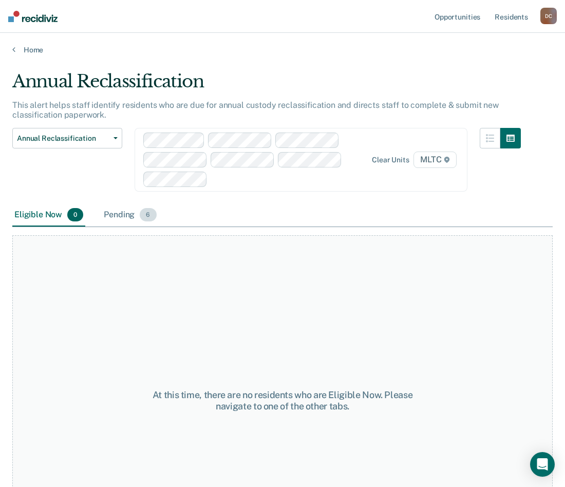
click at [143, 214] on span "6" at bounding box center [148, 214] width 16 height 13
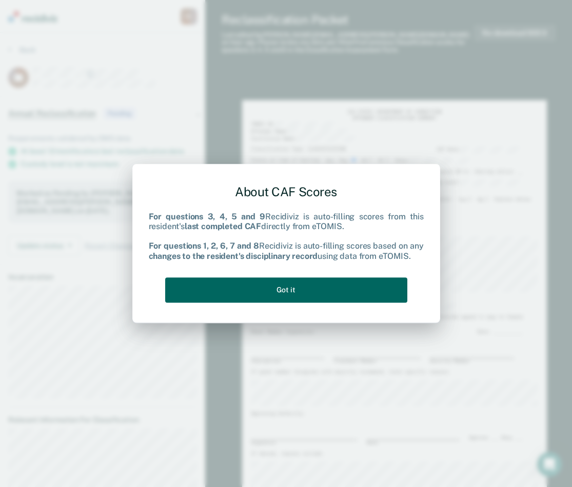
click at [320, 287] on button "Got it" at bounding box center [286, 289] width 242 height 25
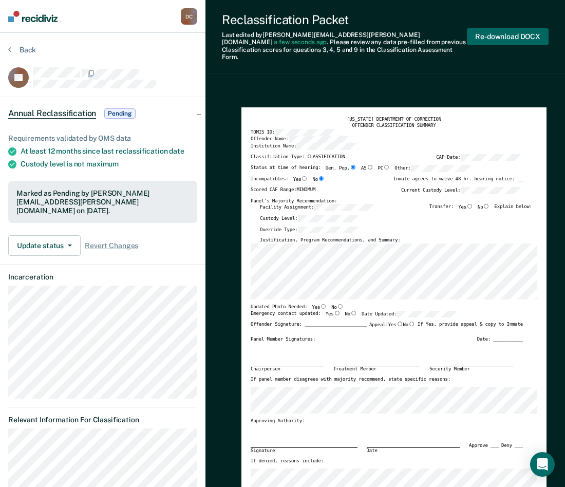
click at [494, 30] on button "Re-download DOCX" at bounding box center [508, 36] width 82 height 17
click at [111, 241] on span "Revert Changes" at bounding box center [111, 245] width 53 height 9
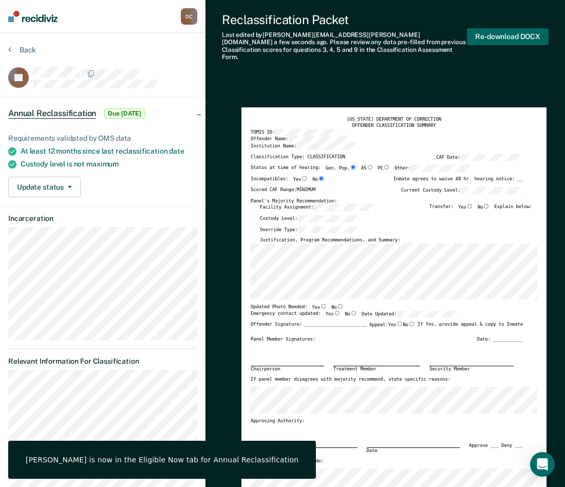
click at [531, 30] on button "Re-download DOCX" at bounding box center [508, 36] width 82 height 17
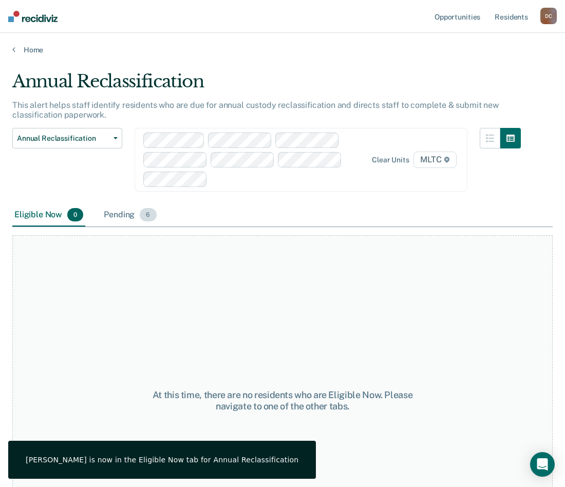
click at [140, 215] on span "6" at bounding box center [148, 214] width 16 height 13
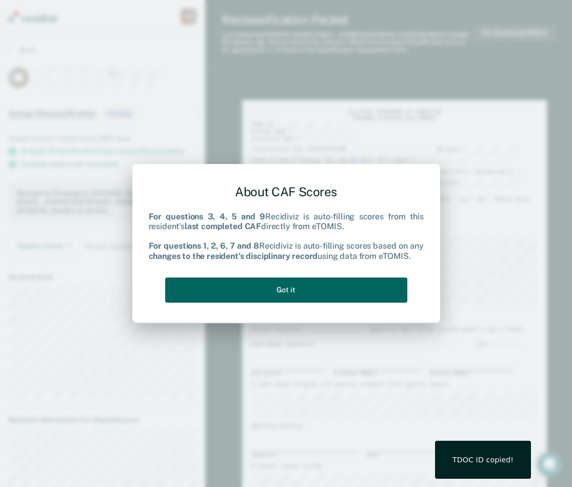
click at [320, 288] on button "Got it" at bounding box center [286, 289] width 242 height 25
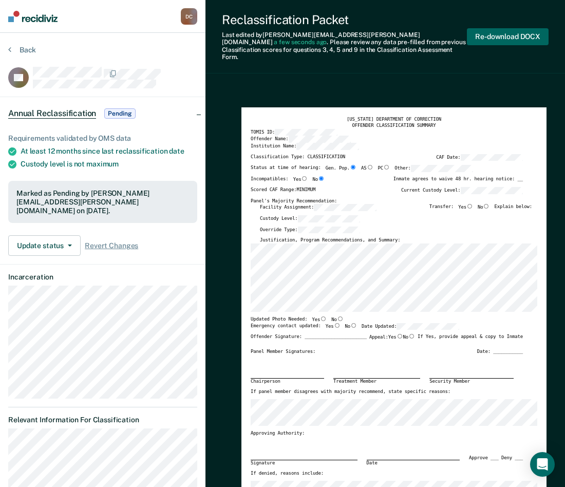
click at [494, 31] on button "Re-download DOCX" at bounding box center [508, 36] width 82 height 17
type textarea "x"
click at [113, 241] on span "Revert Changes" at bounding box center [111, 245] width 53 height 9
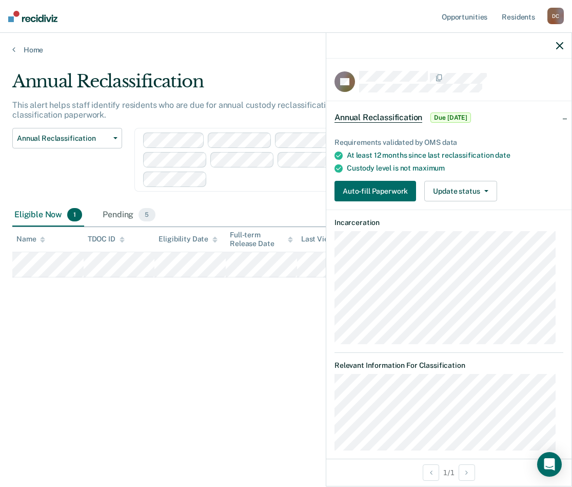
click at [53, 211] on div "Eligible Now 1" at bounding box center [48, 215] width 72 height 23
click at [472, 191] on button "Update status" at bounding box center [460, 191] width 72 height 21
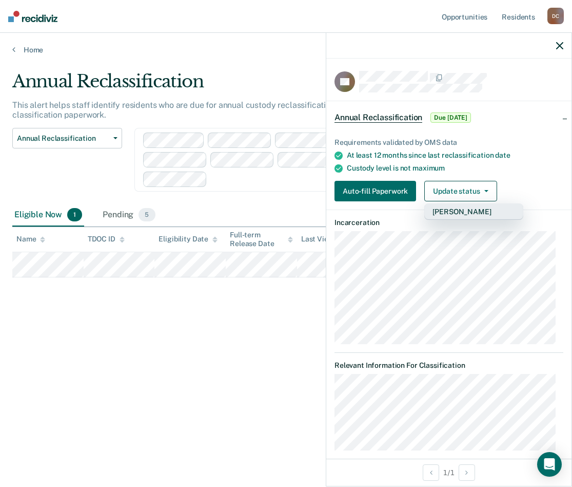
click at [467, 209] on button "[PERSON_NAME]" at bounding box center [473, 211] width 99 height 16
